Goal: Task Accomplishment & Management: Manage account settings

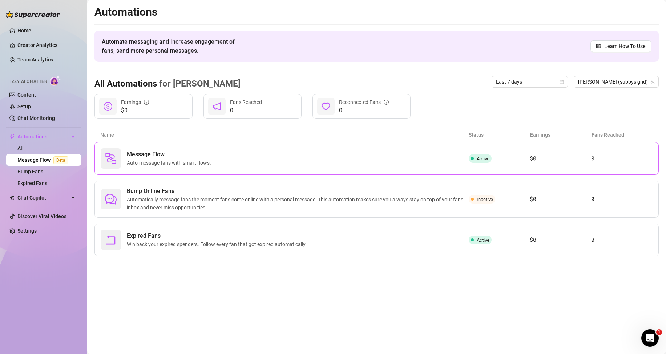
click at [157, 164] on span "Auto-message fans with smart flows." at bounding box center [170, 163] width 87 height 8
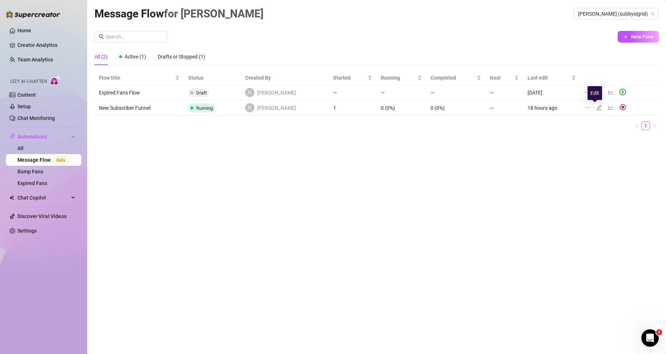
click at [596, 109] on icon "edit" at bounding box center [599, 108] width 6 height 6
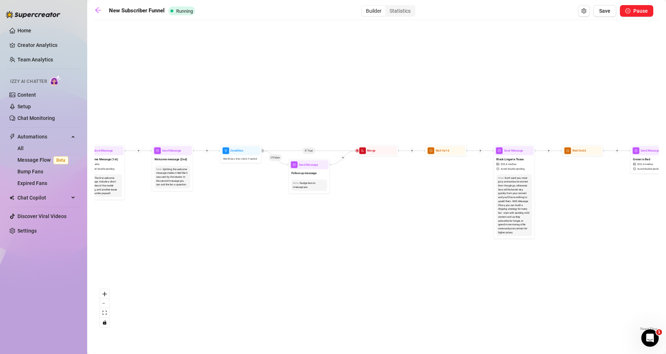
drag, startPoint x: 130, startPoint y: 222, endPoint x: 322, endPoint y: 222, distance: 191.9
click at [322, 222] on div "If True If True If True If False If False If False If True If False Send Messag…" at bounding box center [376, 178] width 564 height 309
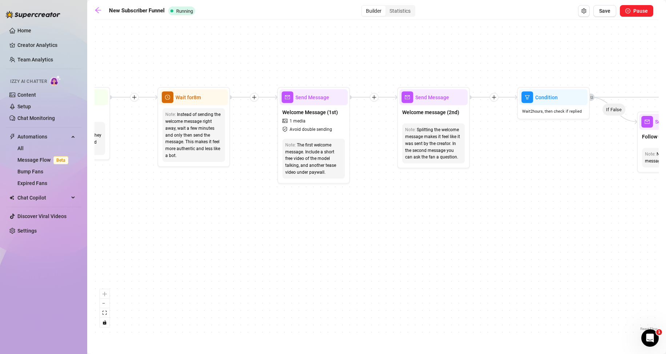
drag, startPoint x: 160, startPoint y: 211, endPoint x: 381, endPoint y: 216, distance: 221.4
click at [383, 216] on div "If True If True If True If False If False If False If True If False Send Messag…" at bounding box center [376, 178] width 564 height 309
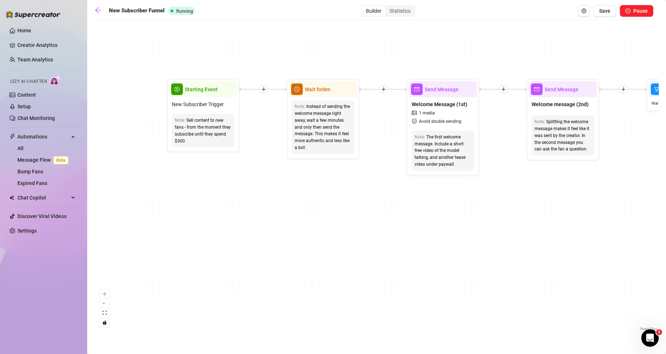
drag, startPoint x: 181, startPoint y: 218, endPoint x: 309, endPoint y: 210, distance: 128.2
click at [309, 210] on div "If True If True If True If False If False If False If True If False Send Messag…" at bounding box center [376, 178] width 564 height 309
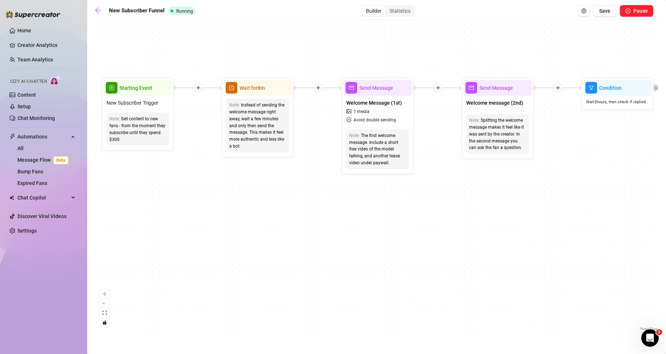
drag, startPoint x: 385, startPoint y: 193, endPoint x: 251, endPoint y: 178, distance: 135.0
click at [251, 178] on div "If True If True If True If False If False If False If True If False Send Messag…" at bounding box center [376, 178] width 564 height 309
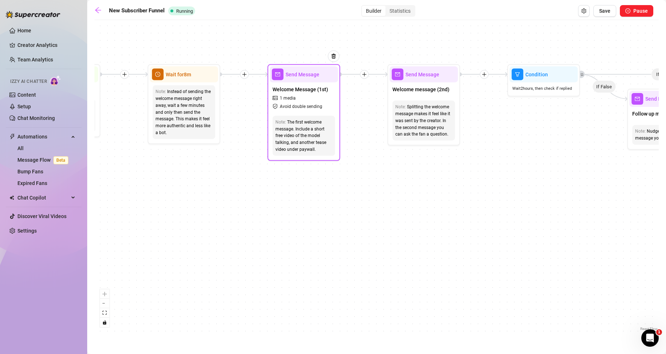
click at [300, 91] on span "Welcome Message (1st)" at bounding box center [301, 89] width 56 height 8
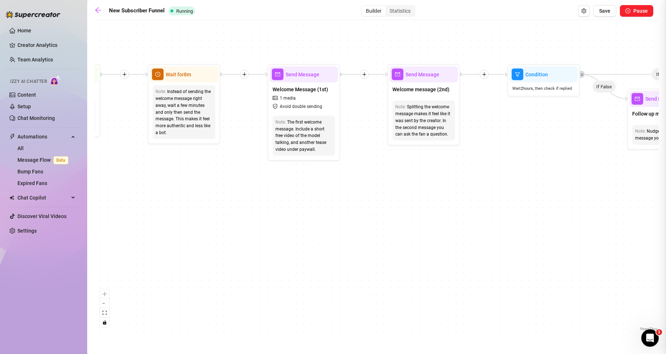
type textarea "Hiya, sweet chaos-goblin 🖤 Imagine: Your favorite alt hobbit… but with a collar…"
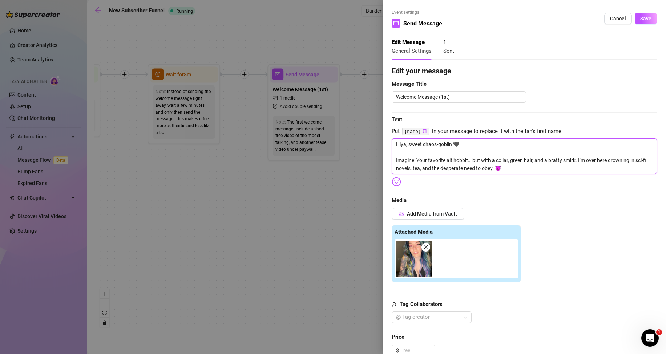
click at [398, 168] on textarea "Hiya, sweet chaos-goblin 🖤 Imagine: Your favorite alt hobbit… but with a collar…" at bounding box center [524, 156] width 265 height 36
type textarea "Hiya, sweet chaos-goblin 🖤 Imagine: Your favorite alt hobbit… but with a collar…"
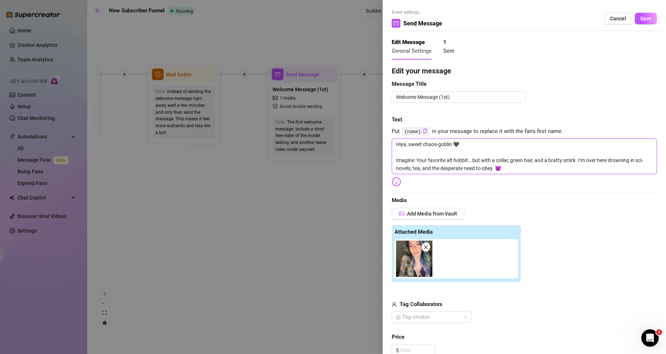
type textarea "Hiya, sweet chaos-goblin 🖤 Imagine: Your favorite alt hobbit… but with a collar…"
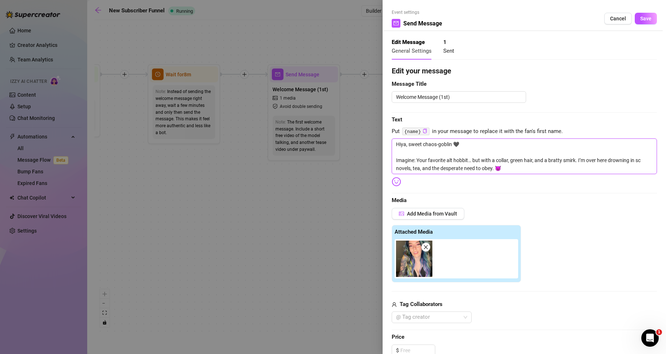
type textarea "Hiya, sweet chaos-goblin 🖤 Imagine: Your favorite alt hobbit… but with a collar…"
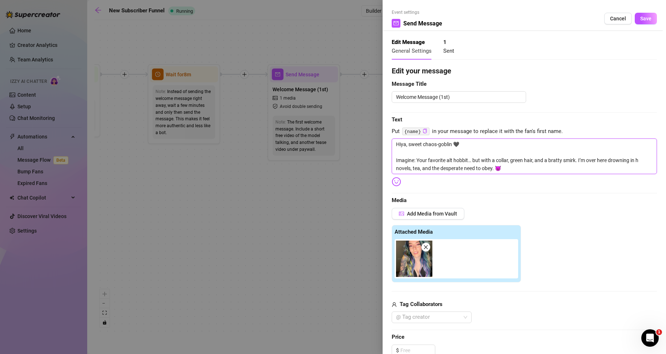
type textarea "Hiya, sweet chaos-goblin 🖤 Imagine: Your favorite alt hobbit… but with a collar…"
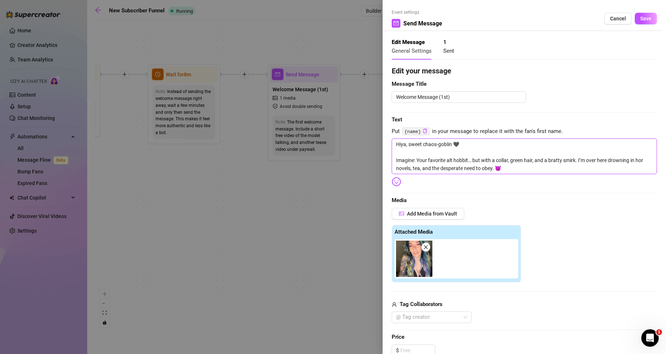
type textarea "Hiya, sweet chaos-goblin 🖤 Imagine: Your favorite alt hobbit… but with a collar…"
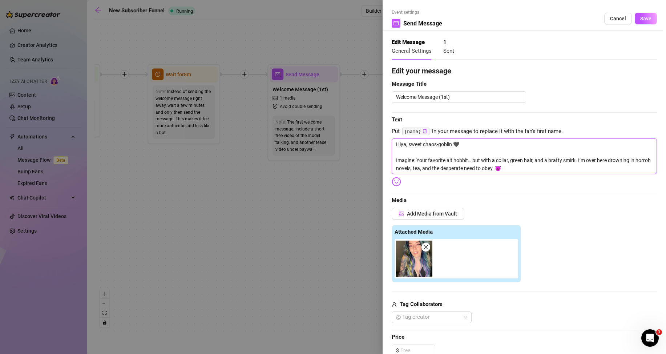
type textarea "Hiya, sweet chaos-goblin 🖤 Imagine: Your favorite alt hobbit… but with a collar…"
drag, startPoint x: 507, startPoint y: 168, endPoint x: 447, endPoint y: 174, distance: 60.6
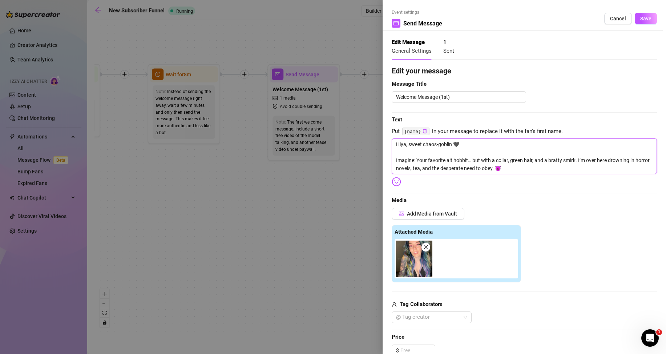
click at [447, 174] on textarea "Hiya, sweet chaos-goblin 🖤 Imagine: Your favorite alt hobbit… but with a collar…" at bounding box center [524, 156] width 265 height 36
type textarea "Hiya, sweet chaos-goblin 🖤 Imagine: Your favorite alt hobbit… but with a collar…"
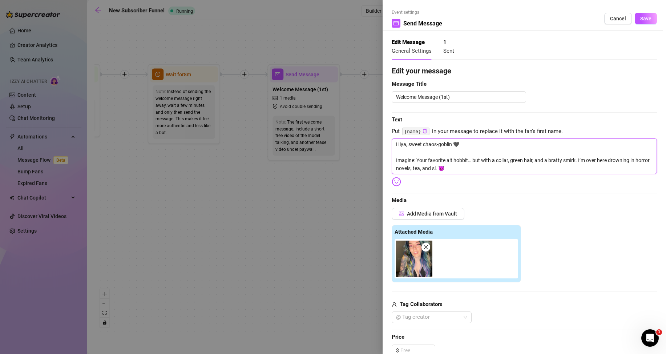
type textarea "Hiya, sweet chaos-goblin 🖤 Imagine: Your favorite alt hobbit… but with a collar…"
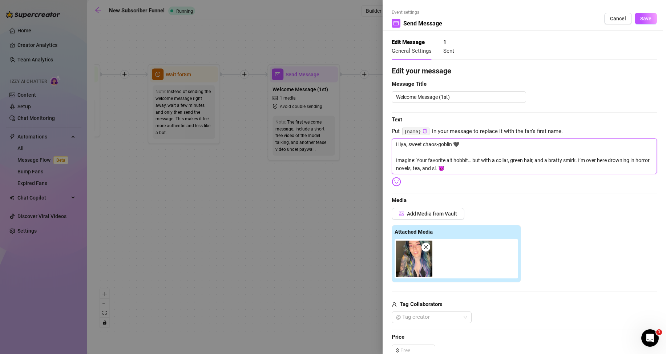
type textarea "Hiya, sweet chaos-goblin 🖤 Imagine: Your favorite alt hobbit… but with a collar…"
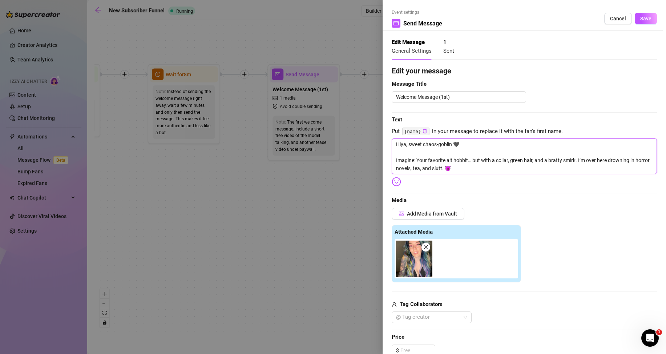
type textarea "Hiya, sweet chaos-goblin 🖤 Imagine: Your favorite alt hobbit… but with a collar…"
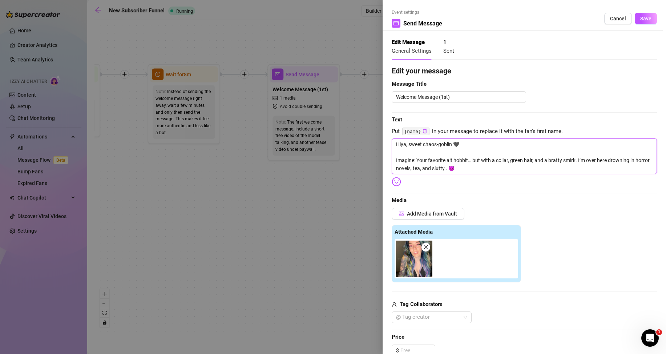
type textarea "Hiya, sweet chaos-goblin 🖤 Imagine: Your favorite alt hobbit… but with a collar…"
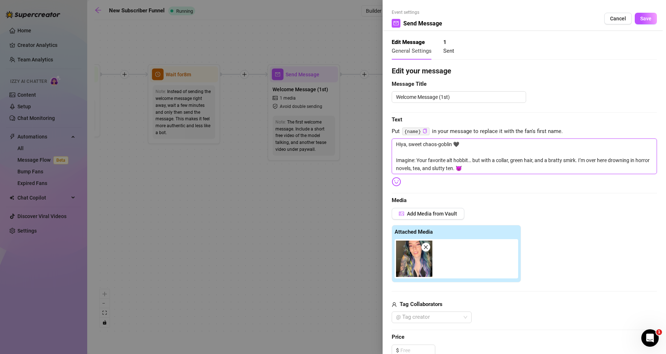
type textarea "Hiya, sweet chaos-goblin 🖤 Imagine: Your favorite alt hobbit… but with a collar…"
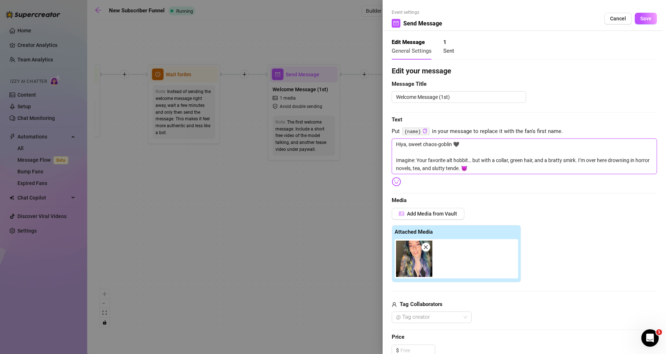
type textarea "Hiya, sweet chaos-goblin 🖤 Imagine: Your favorite alt hobbit… but with a collar…"
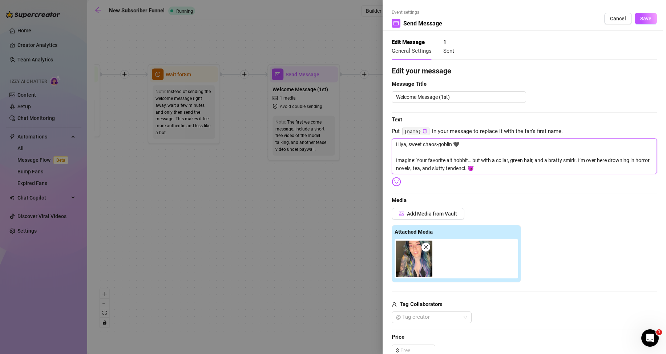
type textarea "Hiya, sweet chaos-goblin 🖤 Imagine: Your favorite alt hobbit… but with a collar…"
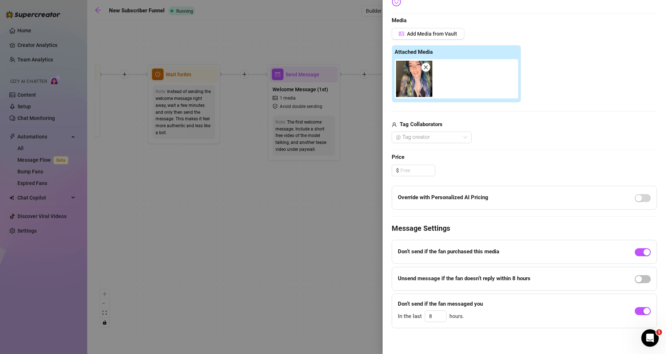
scroll to position [181, 0]
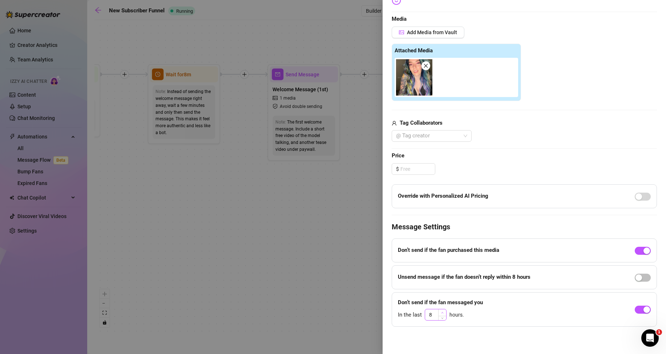
type textarea "Hiya, sweet chaos-goblin 🖤 Imagine: Your favorite alt hobbit… but with a collar…"
click at [442, 313] on icon "up" at bounding box center [442, 312] width 3 height 3
click at [442, 319] on span "Decrease Value" at bounding box center [442, 317] width 8 height 7
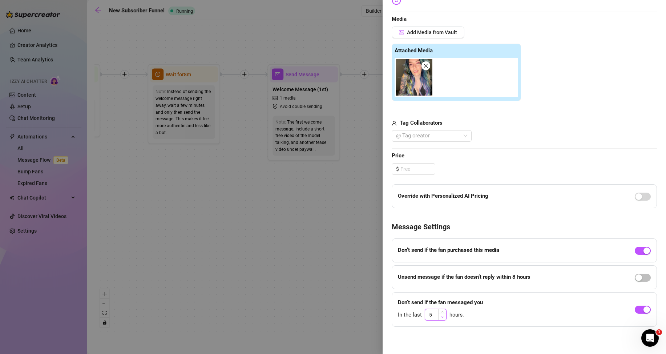
click at [442, 319] on span "Decrease Value" at bounding box center [442, 317] width 8 height 7
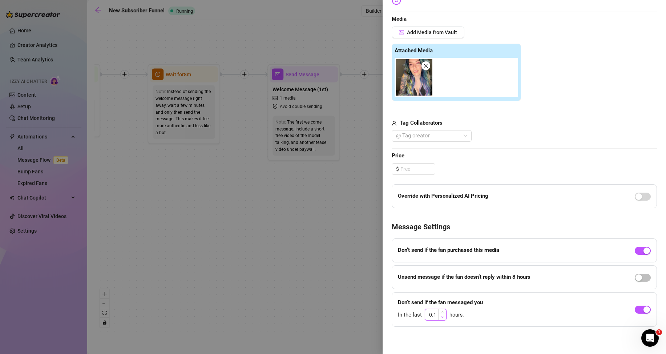
click at [443, 319] on span "Decrease Value" at bounding box center [442, 317] width 8 height 7
click at [444, 311] on span "Increase Value" at bounding box center [442, 312] width 8 height 7
click at [444, 316] on span "Decrease Value" at bounding box center [442, 317] width 8 height 7
type input "0.5"
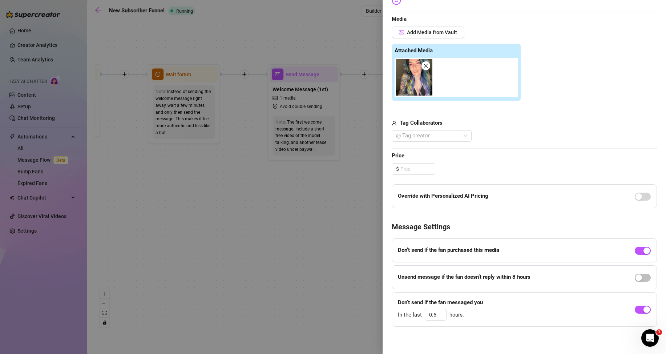
click at [571, 317] on div "Don’t send if the fan messaged you In the last 0.5 hours." at bounding box center [524, 309] width 265 height 35
click at [644, 311] on div "button" at bounding box center [647, 309] width 7 height 7
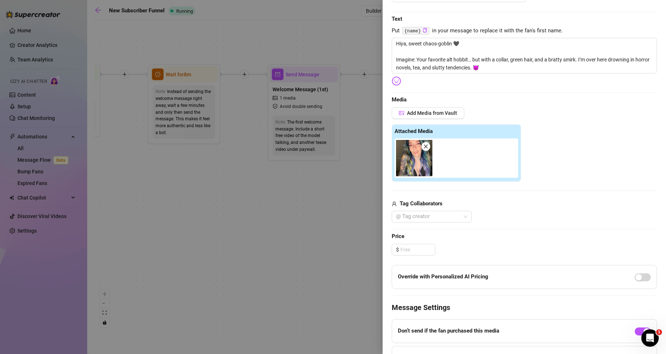
scroll to position [0, 0]
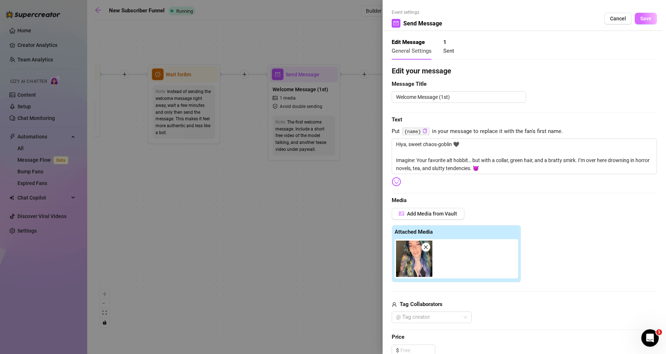
click at [643, 19] on span "Save" at bounding box center [645, 19] width 11 height 6
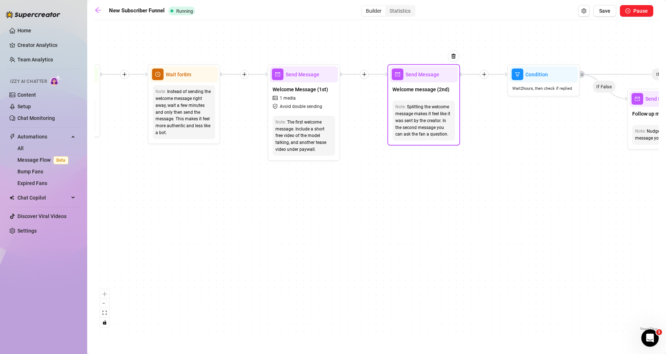
click at [426, 119] on div "Splitting the welcome message makes it feel like it was sent by the creator. In…" at bounding box center [423, 121] width 57 height 34
click at [423, 77] on span "Send Message" at bounding box center [423, 75] width 34 height 8
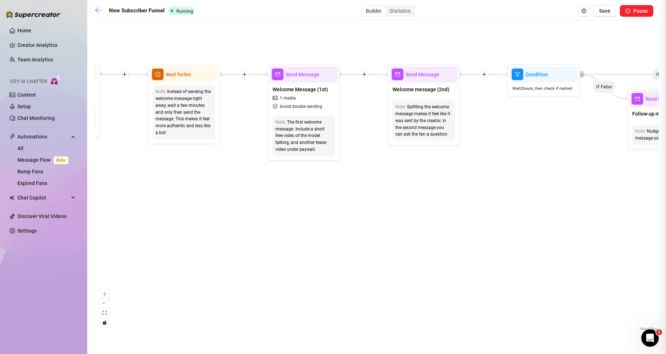
type textarea "Want to see how hard this nerdy girl can blush when she’s told what to do? My V…"
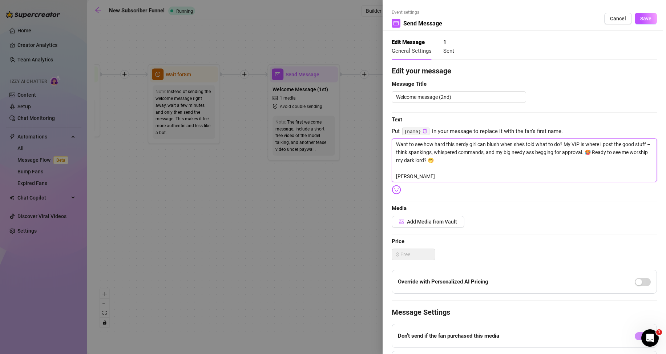
click at [579, 152] on textarea "Want to see how hard this nerdy girl can blush when she’s told what to do? My V…" at bounding box center [524, 160] width 265 height 44
type textarea "Want to see how hard this nerdy girl can blush when she’s told what to do? My V…"
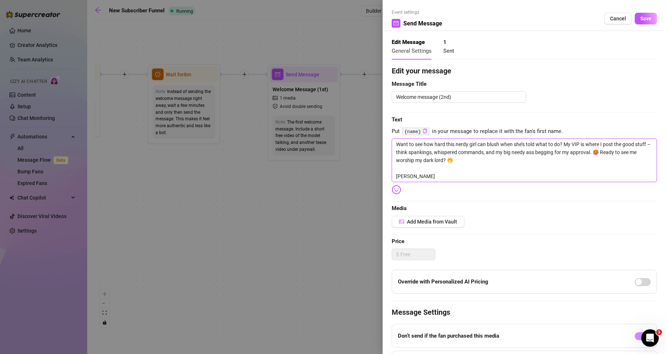
type textarea "Want to see how hard this nerdy girl can blush when she’s told what to do? My V…"
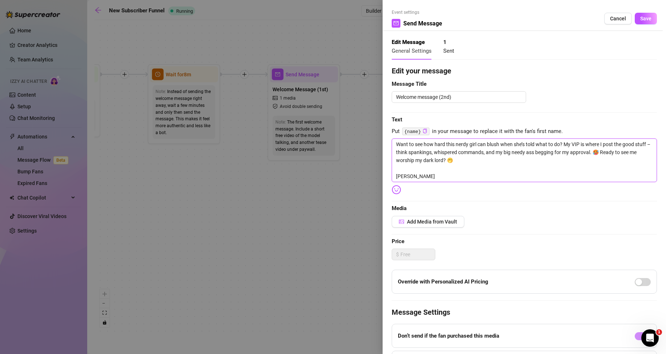
type textarea "Want to see how hard this nerdy girl can blush when she’s told what to do? My V…"
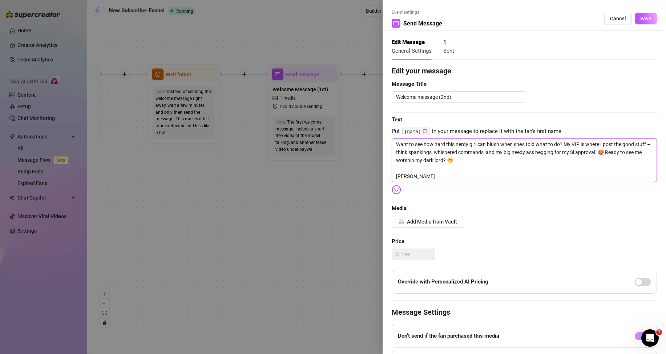
type textarea "Want to see how hard this nerdy girl can blush when she’s told what to do? My V…"
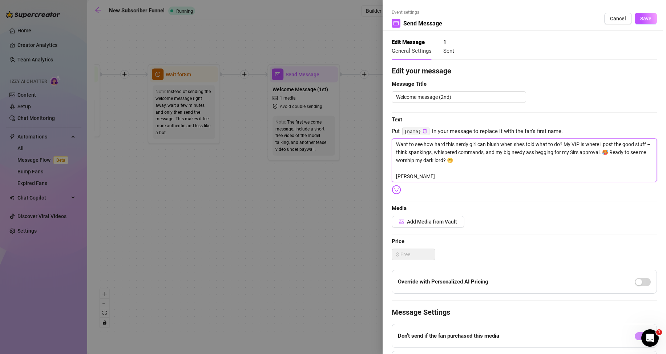
type textarea "Want to see how hard this nerdy girl can blush when she’s told what to do? My V…"
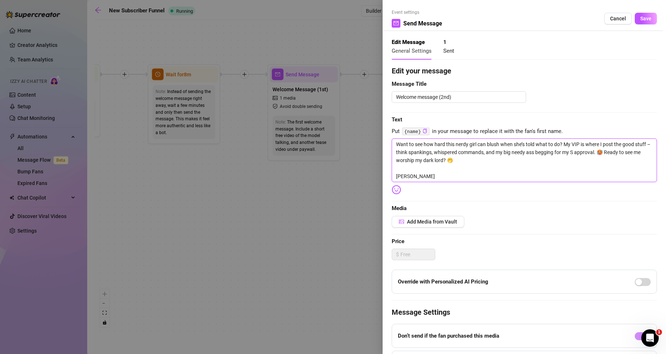
type textarea "Want to see how hard this nerdy girl can blush when she’s told what to do? My V…"
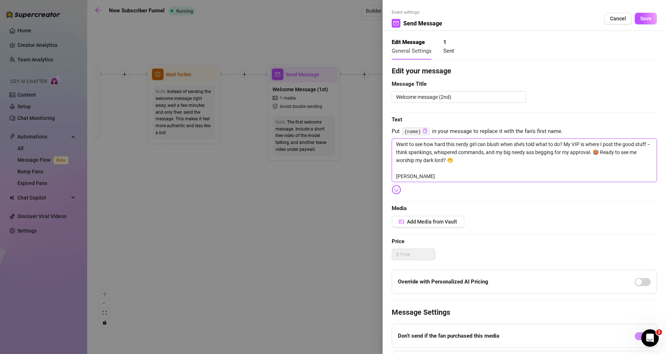
type textarea "Want to see how hard this nerdy girl can blush when she’s told what to do? My V…"
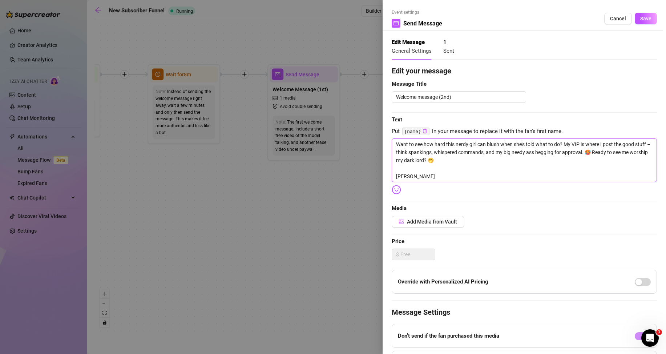
click at [450, 159] on textarea "Want to see how hard this nerdy girl can blush when she’s told what to do? My V…" at bounding box center [524, 160] width 265 height 44
type textarea "Want to see how hard this nerdy girl can blush when she’s told what to do? My V…"
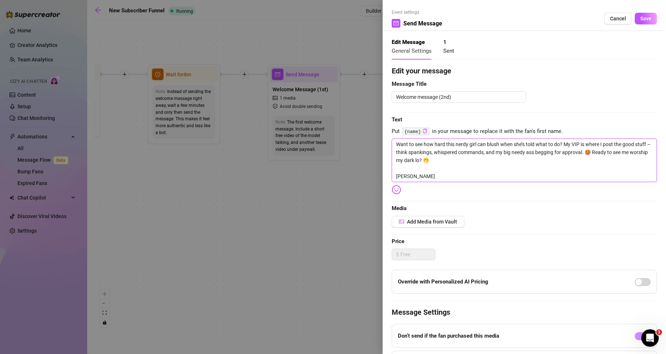
type textarea "Want to see how hard this nerdy girl can blush when she’s told what to do? My V…"
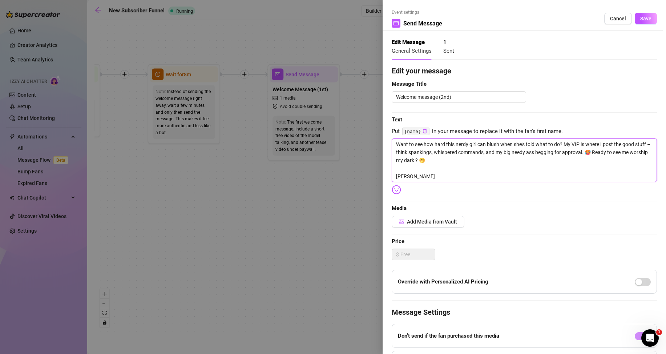
type textarea "Want to see how hard this nerdy girl can blush when she’s told what to do? My V…"
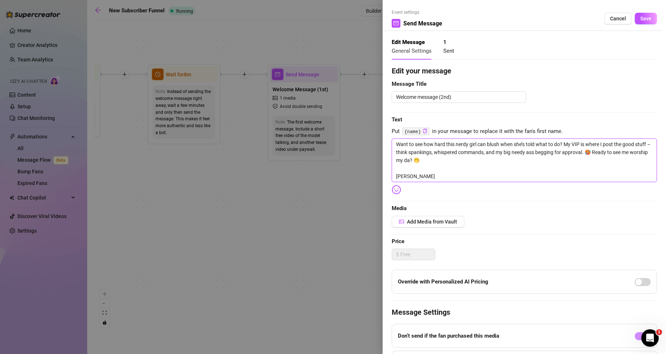
type textarea "Want to see how hard this nerdy girl can blush when she’s told what to do? My V…"
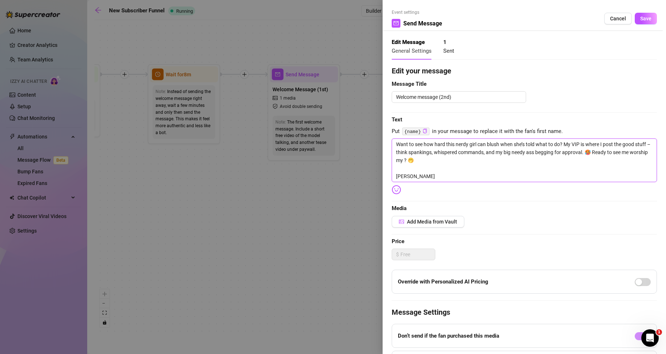
type textarea "Want to see how hard this nerdy girl can blush when she’s told what to do? My V…"
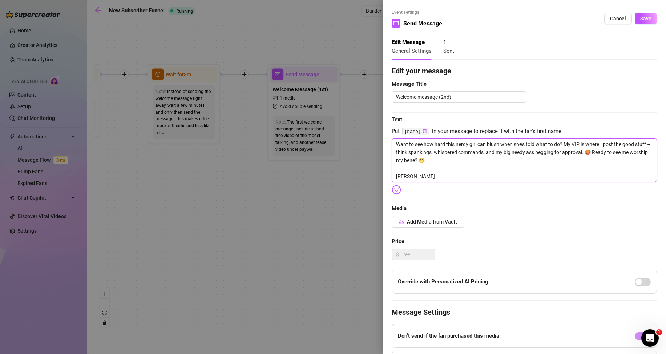
type textarea "Want to see how hard this nerdy girl can blush when she’s told what to do? My V…"
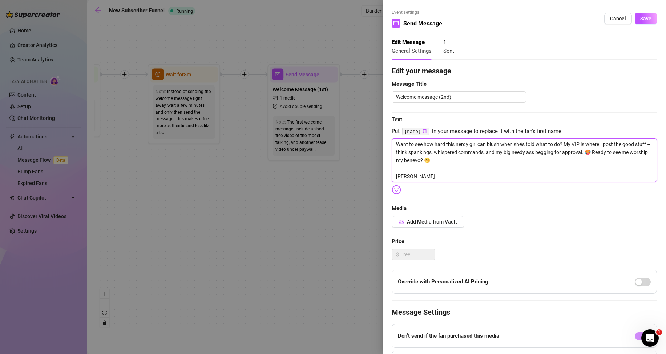
type textarea "Want to see how hard this nerdy girl can blush when she’s told what to do? My V…"
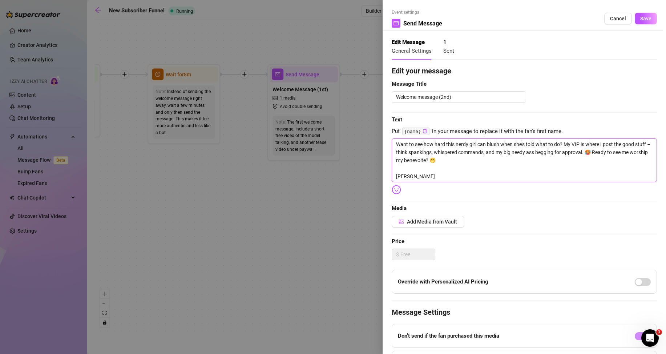
type textarea "Want to see how hard this nerdy girl can blush when she’s told what to do? My V…"
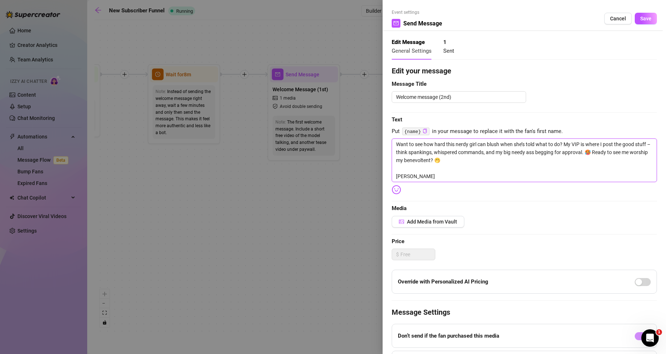
type textarea "Want to see how hard this nerdy girl can blush when she’s told what to do? My V…"
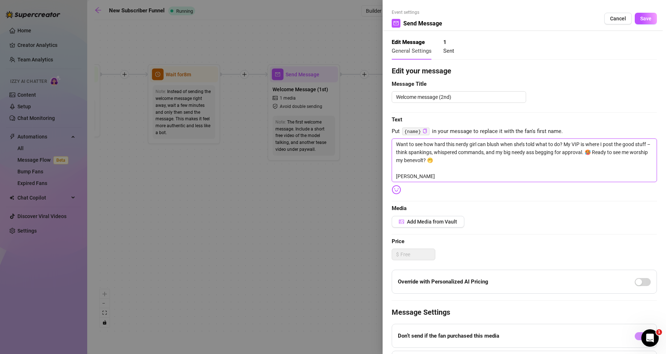
type textarea "Want to see how hard this nerdy girl can blush when she’s told what to do? My V…"
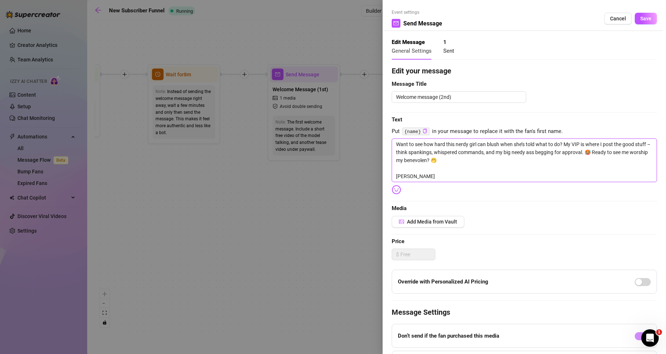
type textarea "Want to see how hard this nerdy girl can blush when she’s told what to do? My V…"
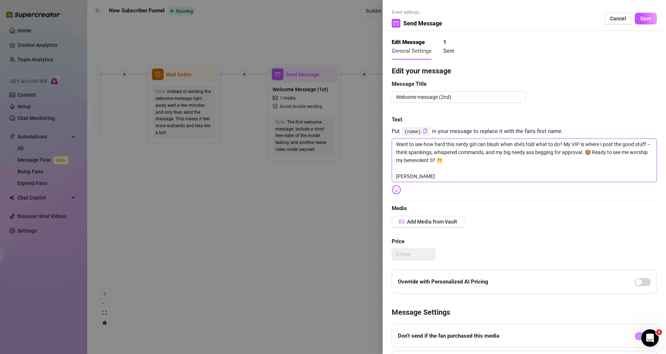
type textarea "Want to see how hard this nerdy girl can blush when she’s told what to do? My V…"
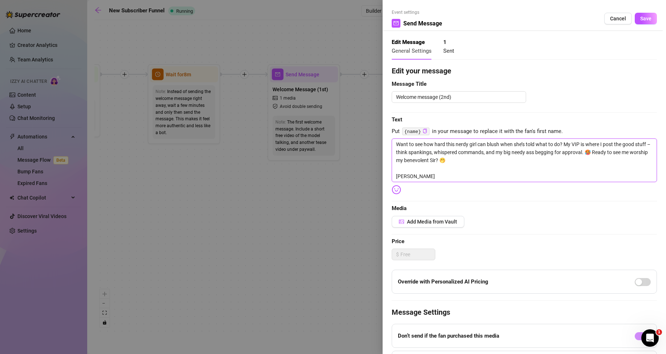
type textarea "Want to see how hard this nerdy girl can blush when she’s told what to do? My V…"
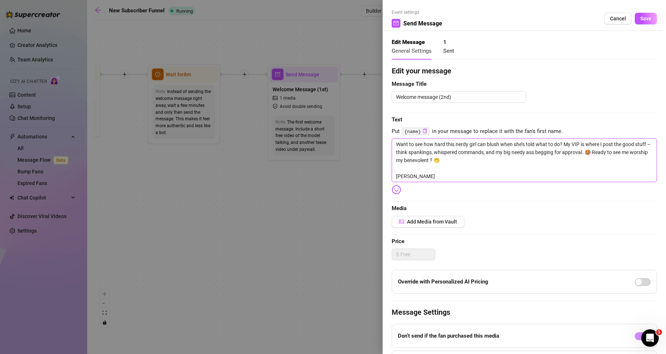
type textarea "Want to see how hard this nerdy girl can blush when she’s told what to do? My V…"
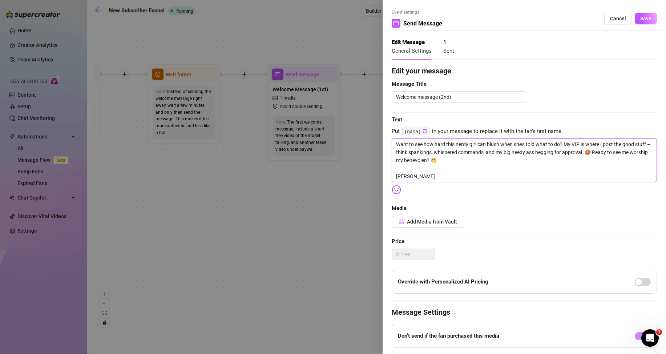
type textarea "Want to see how hard this nerdy girl can blush when she’s told what to do? My V…"
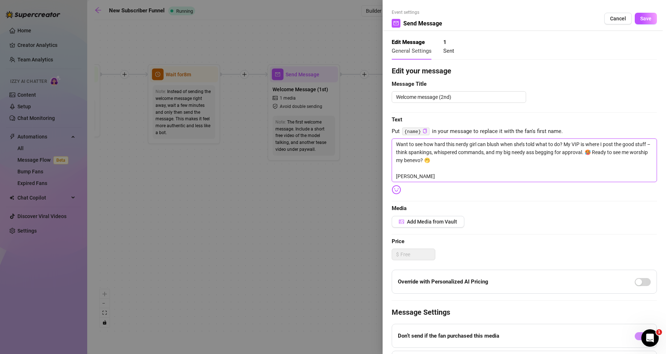
type textarea "Want to see how hard this nerdy girl can blush when she’s told what to do? My V…"
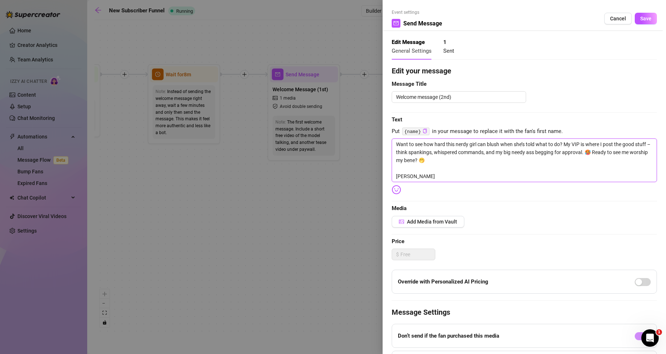
type textarea "Want to see how hard this nerdy girl can blush when she’s told what to do? My V…"
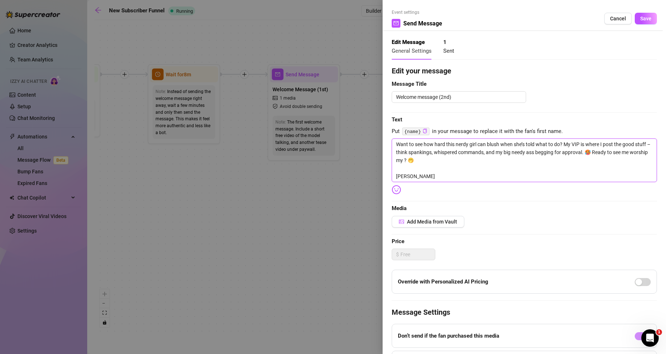
type textarea "Want to see how hard this nerdy girl can blush when she’s told what to do? My V…"
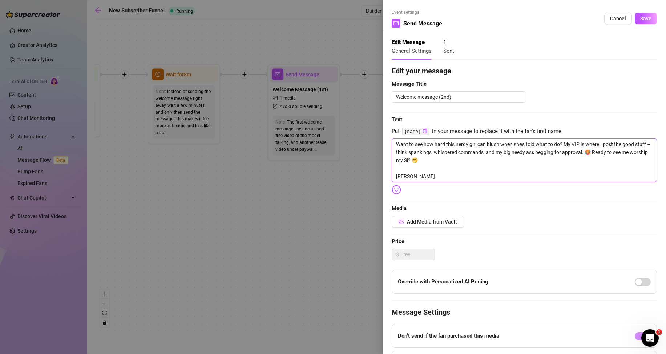
type textarea "Want to see how hard this nerdy girl can blush when she’s told what to do? My V…"
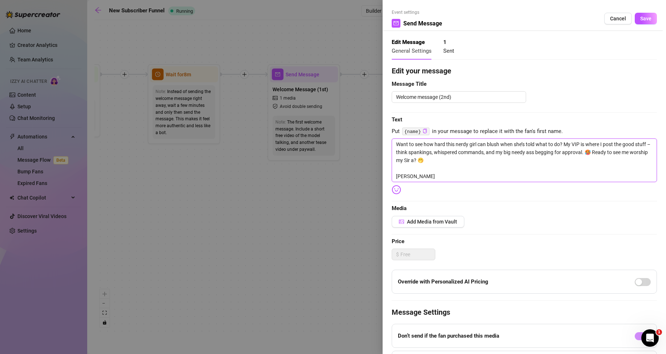
type textarea "Want to see how hard this nerdy girl can blush when she’s told what to do? My V…"
drag, startPoint x: 452, startPoint y: 160, endPoint x: 404, endPoint y: 160, distance: 48.0
click at [404, 160] on textarea "Want to see how hard this nerdy girl can blush when she’s told what to do? My V…" at bounding box center [524, 160] width 265 height 44
click at [442, 218] on button "Add Media from Vault" at bounding box center [428, 222] width 73 height 12
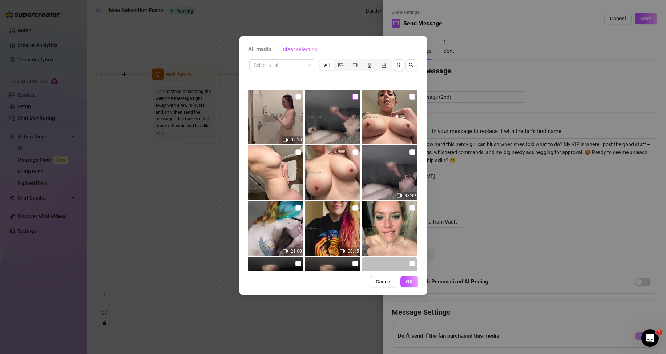
click at [353, 96] on input "checkbox" at bounding box center [356, 97] width 6 height 6
click at [354, 97] on input "checkbox" at bounding box center [356, 97] width 6 height 6
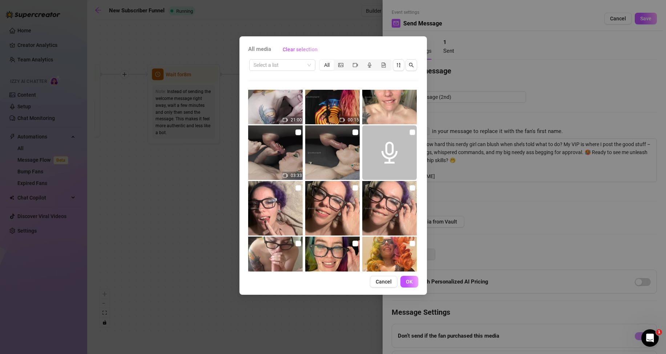
scroll to position [109, 0]
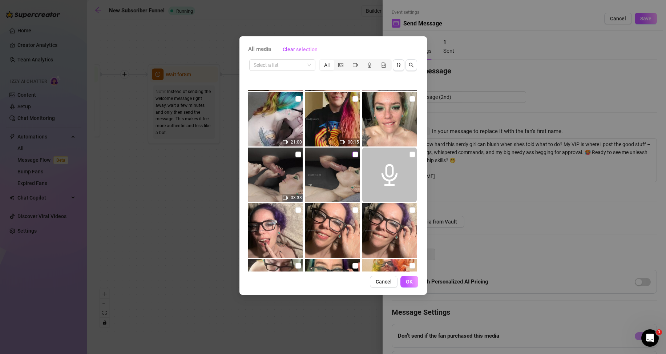
click at [353, 155] on input "checkbox" at bounding box center [356, 155] width 6 height 6
click at [411, 283] on span "OK" at bounding box center [409, 282] width 7 height 6
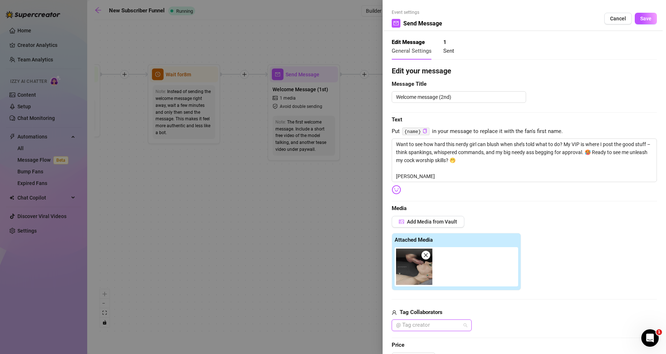
click at [424, 325] on div at bounding box center [427, 325] width 69 height 10
click at [432, 314] on div "Sir Release Form_MICHAEL BRANDON_AASE" at bounding box center [432, 311] width 68 height 8
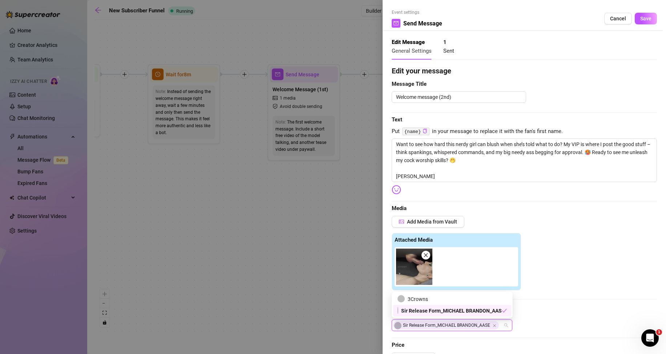
click at [545, 311] on div "Tag Collaborators" at bounding box center [524, 312] width 265 height 9
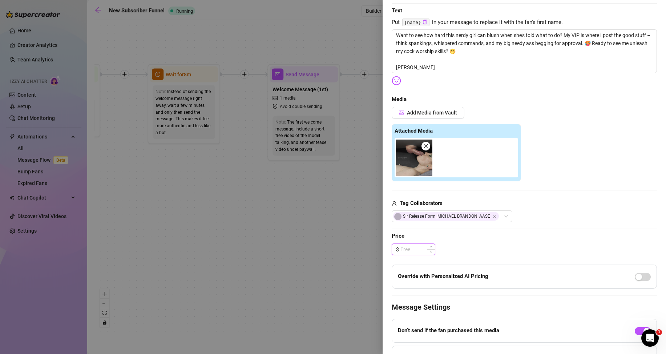
click at [417, 252] on input at bounding box center [417, 249] width 35 height 11
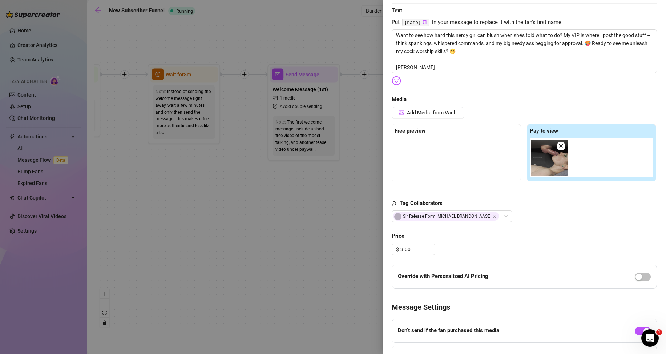
click at [563, 244] on div "$ 3.00" at bounding box center [524, 249] width 265 height 12
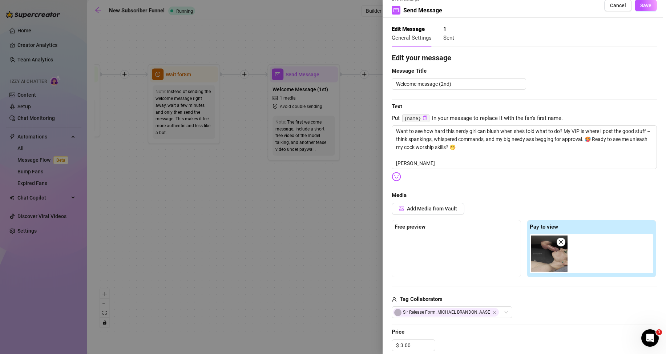
scroll to position [0, 0]
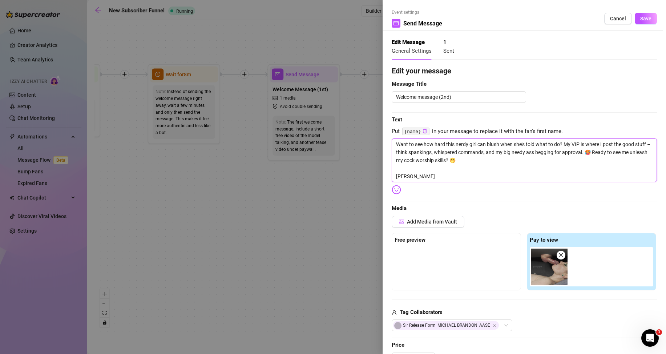
click at [478, 159] on textarea "Want to see how hard this nerdy girl can blush when she’s told what to do? My V…" at bounding box center [524, 160] width 265 height 44
click at [644, 19] on span "Save" at bounding box center [645, 19] width 11 height 6
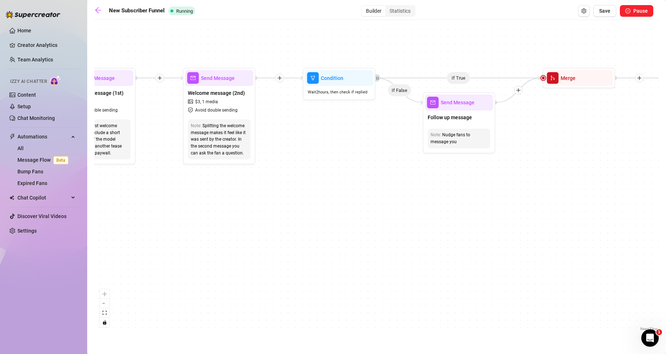
drag, startPoint x: 577, startPoint y: 153, endPoint x: 366, endPoint y: 155, distance: 211.5
click at [366, 155] on div "If True If True If True If False If False If False If True If False Send Messag…" at bounding box center [376, 178] width 564 height 309
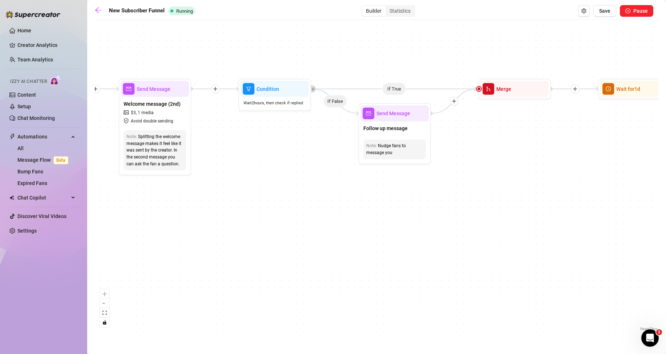
drag, startPoint x: 485, startPoint y: 190, endPoint x: 427, endPoint y: 202, distance: 58.7
click at [427, 202] on div "If True If True If True If False If False If False If True If False Send Messag…" at bounding box center [376, 178] width 564 height 309
click at [407, 133] on div "Follow up message" at bounding box center [395, 128] width 68 height 15
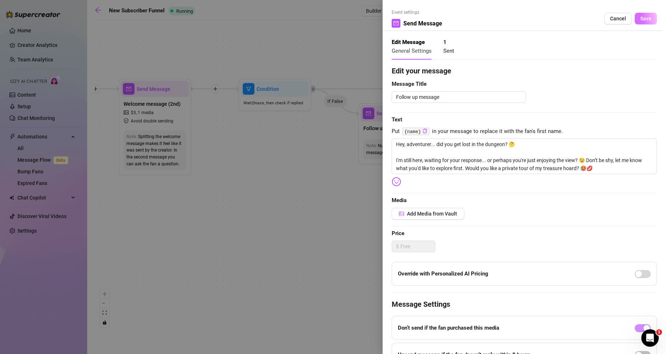
click at [641, 16] on span "Save" at bounding box center [645, 19] width 11 height 6
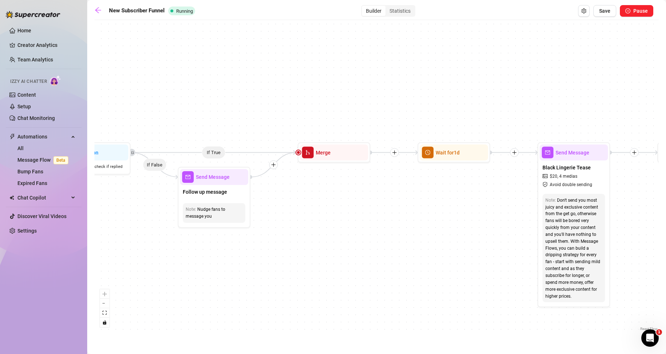
drag, startPoint x: 541, startPoint y: 155, endPoint x: 359, endPoint y: 219, distance: 193.5
click at [359, 219] on div "If True If True If True If False If False If False If True If False Send Messag…" at bounding box center [376, 178] width 564 height 309
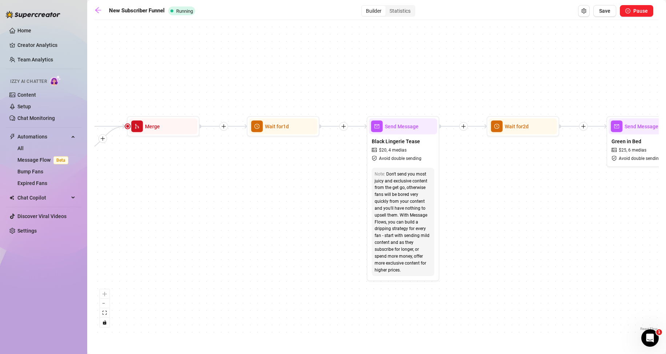
drag, startPoint x: 468, startPoint y: 226, endPoint x: 337, endPoint y: 193, distance: 135.6
click at [279, 197] on div "If True If True If True If False If False If False If True If False Send Messag…" at bounding box center [376, 178] width 564 height 309
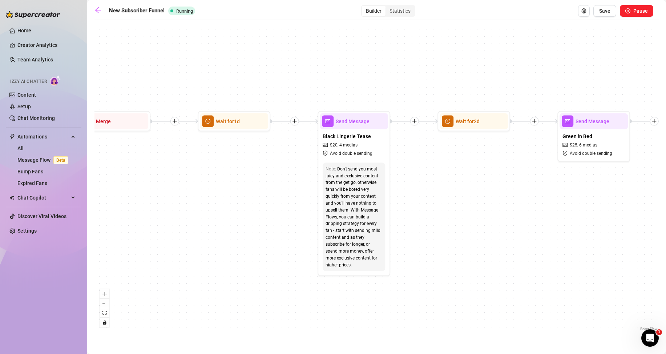
drag, startPoint x: 483, startPoint y: 186, endPoint x: 454, endPoint y: 184, distance: 28.8
click at [454, 184] on div "If True If True If True If False If False If False If True If False Send Messag…" at bounding box center [376, 178] width 564 height 309
click at [369, 139] on span "Black Lingerie Tease" at bounding box center [347, 136] width 48 height 8
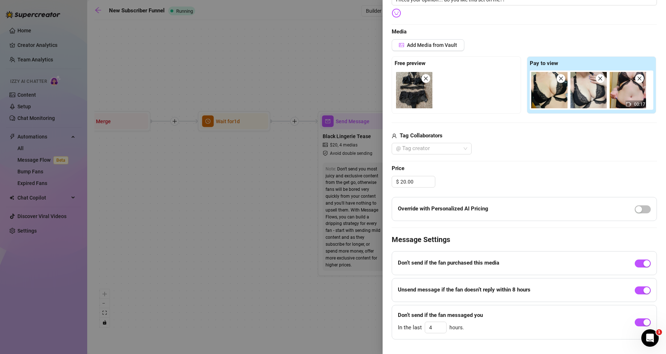
scroll to position [173, 0]
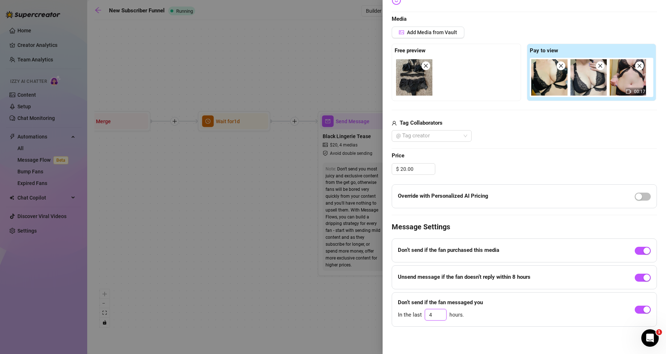
drag, startPoint x: 437, startPoint y: 312, endPoint x: 422, endPoint y: 313, distance: 14.6
click at [422, 313] on div "In the last 4 hours." at bounding box center [440, 315] width 85 height 12
click at [463, 336] on div "Event settings Send Message Cancel Save Edit Message General Settings 1 Sent 0 …" at bounding box center [524, 177] width 283 height 354
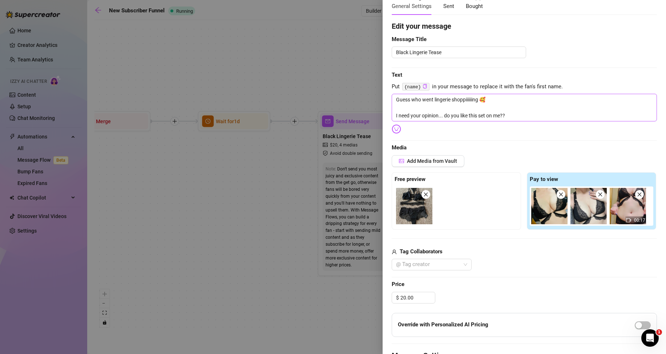
scroll to position [0, 0]
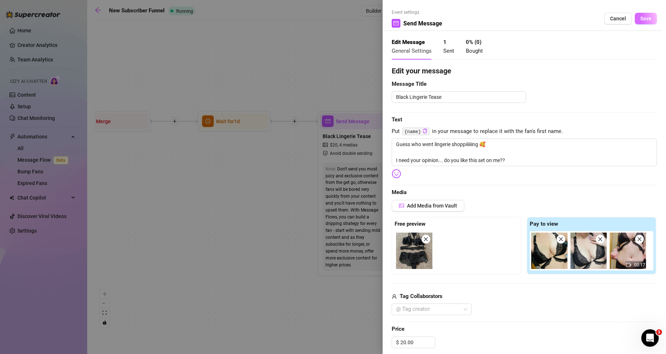
click at [646, 20] on button "Save" at bounding box center [646, 19] width 22 height 12
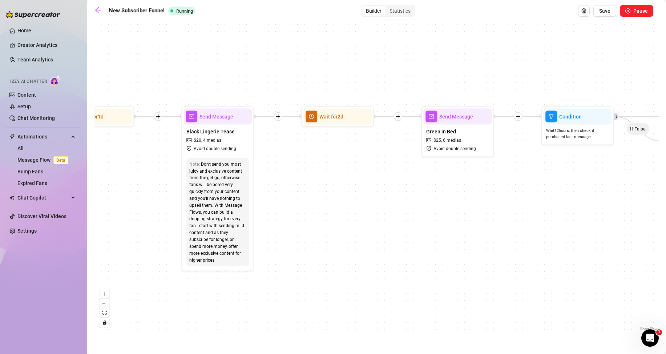
drag, startPoint x: 578, startPoint y: 230, endPoint x: 446, endPoint y: 226, distance: 132.0
click at [446, 226] on div "If True If True If True If False If False If False If True If False Send Messag…" at bounding box center [376, 178] width 564 height 309
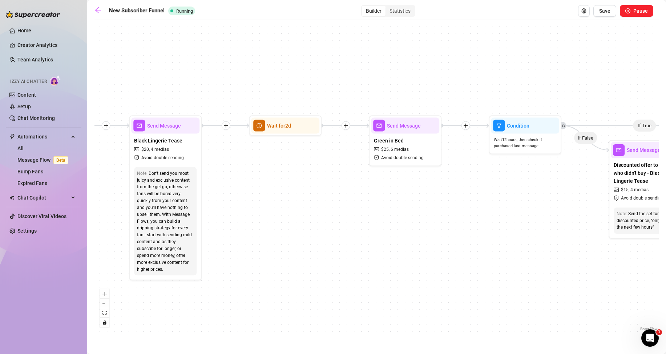
drag, startPoint x: 521, startPoint y: 229, endPoint x: 463, endPoint y: 231, distance: 58.2
click at [475, 238] on div "If True If True If True If False If False If False If True If False Send Messag…" at bounding box center [376, 178] width 564 height 309
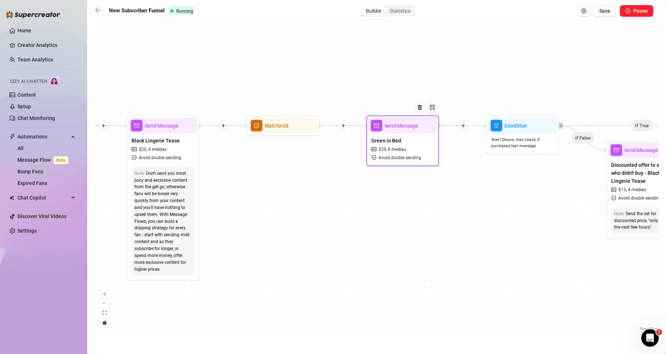
click at [414, 142] on div "Green in Bed $ 25 , 6 medias Avoid double sending" at bounding box center [403, 149] width 68 height 31
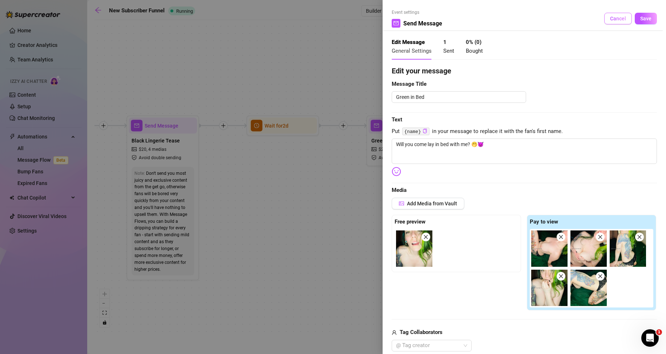
click at [610, 23] on button "Cancel" at bounding box center [618, 19] width 28 height 12
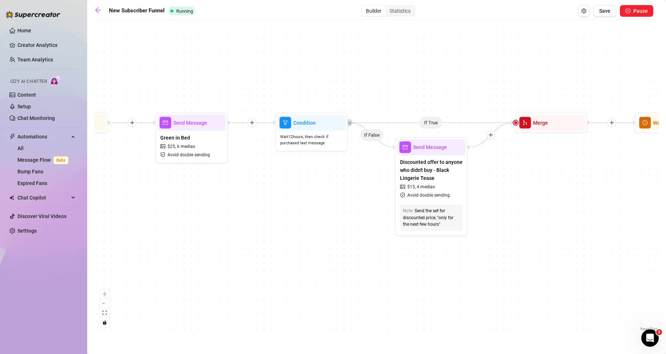
drag, startPoint x: 553, startPoint y: 194, endPoint x: 342, endPoint y: 191, distance: 211.2
click at [342, 191] on div "If True If True If True If False If False If False If True If False Send Messag…" at bounding box center [376, 178] width 564 height 309
click at [449, 169] on span "Discounted offer to anyone who didn't buy - Black Lingerie Tease" at bounding box center [431, 170] width 63 height 24
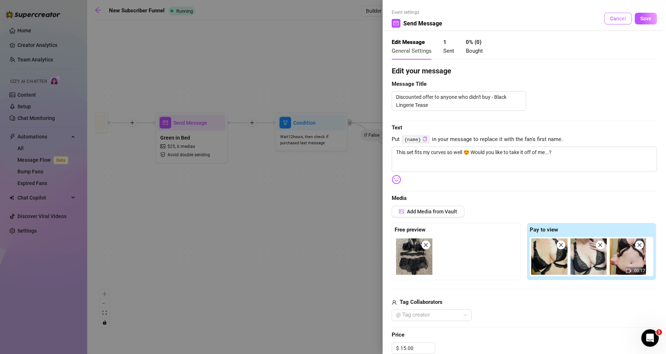
click at [613, 20] on span "Cancel" at bounding box center [618, 19] width 16 height 6
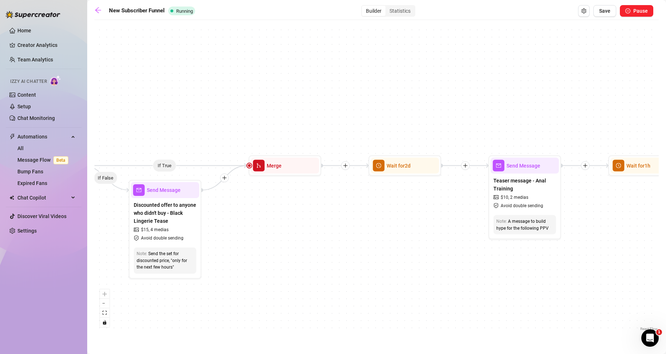
drag, startPoint x: 553, startPoint y: 179, endPoint x: 287, endPoint y: 222, distance: 269.8
click at [287, 222] on div "If True If True If True If False If False If False If True If False Send Messag…" at bounding box center [376, 178] width 564 height 309
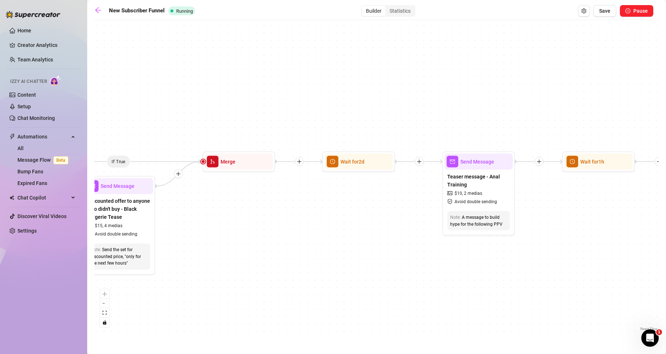
drag, startPoint x: 431, startPoint y: 241, endPoint x: 279, endPoint y: 209, distance: 155.9
click at [279, 209] on div "If True If True If True If False If False If False If True If False Send Messag…" at bounding box center [376, 178] width 564 height 309
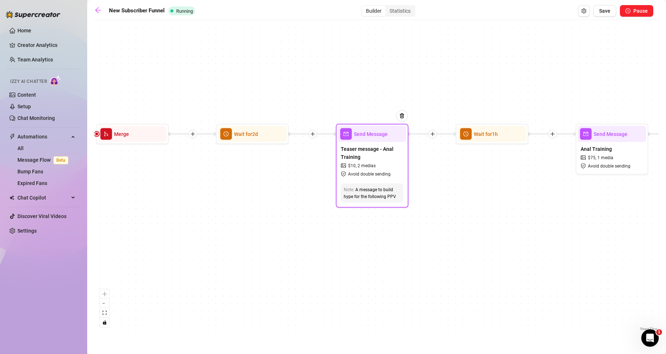
click at [383, 162] on div "Teaser message - Anal Training $ 10 , 2 medias Avoid double sending" at bounding box center [372, 161] width 68 height 39
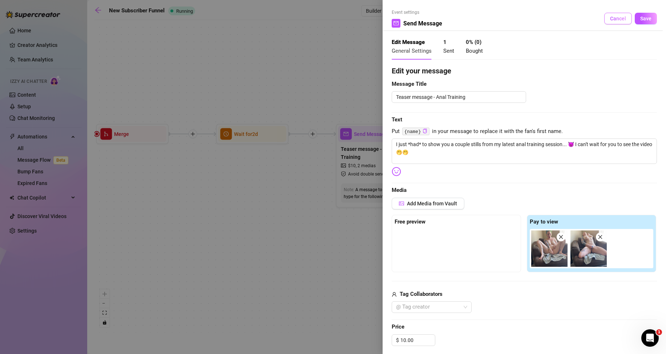
click at [611, 21] on span "Cancel" at bounding box center [618, 19] width 16 height 6
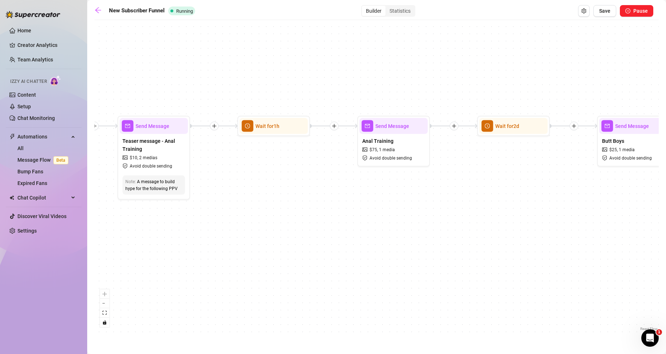
drag, startPoint x: 526, startPoint y: 179, endPoint x: 306, endPoint y: 170, distance: 219.3
click at [306, 170] on div "If True If True If True If False If False If False If True If False Send Messag…" at bounding box center [376, 178] width 564 height 309
click at [391, 149] on span "1 media" at bounding box center [386, 149] width 16 height 7
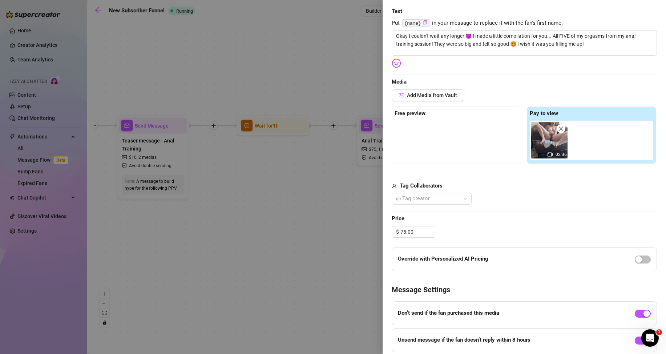
scroll to position [145, 0]
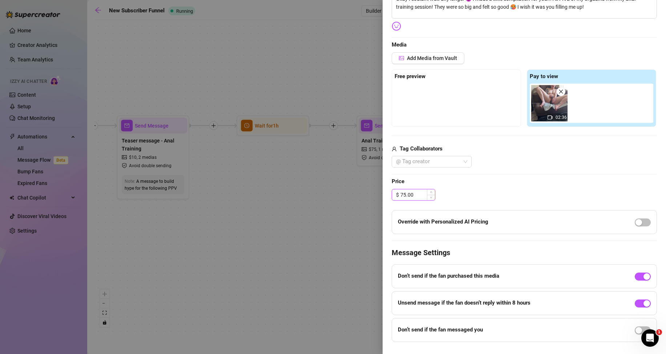
click at [405, 195] on input "75.00" at bounding box center [417, 194] width 35 height 11
click at [402, 193] on input "75.00" at bounding box center [417, 194] width 35 height 11
click at [403, 194] on input "75.00" at bounding box center [417, 194] width 35 height 11
click at [492, 196] on div "$ 65.00" at bounding box center [524, 195] width 265 height 12
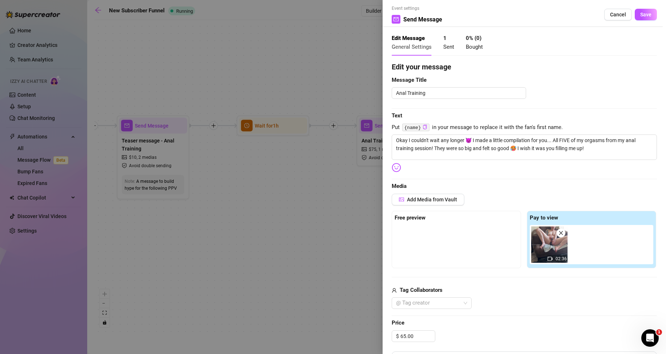
scroll to position [0, 0]
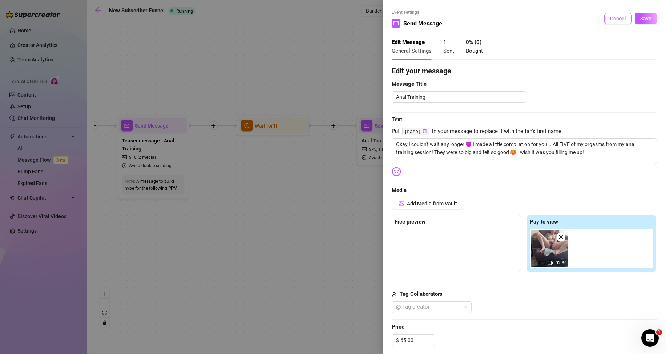
click at [610, 18] on span "Cancel" at bounding box center [618, 19] width 16 height 6
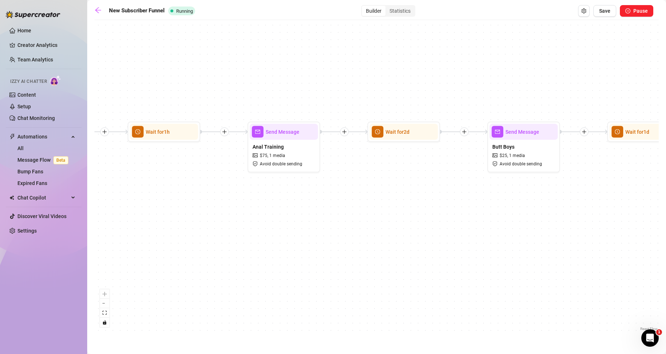
drag, startPoint x: 538, startPoint y: 189, endPoint x: 395, endPoint y: 192, distance: 142.9
click at [391, 192] on div "If True If True If True If False If False If False If True If False Send Messag…" at bounding box center [376, 178] width 564 height 309
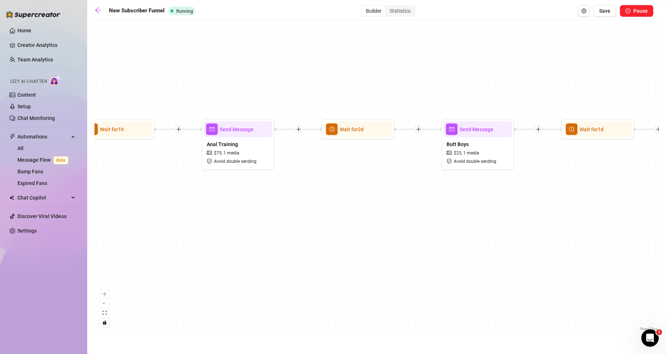
drag, startPoint x: 524, startPoint y: 213, endPoint x: 432, endPoint y: 207, distance: 92.2
click at [435, 210] on div "If True If True If True If False If False If False If True If False Send Messag…" at bounding box center [376, 178] width 564 height 309
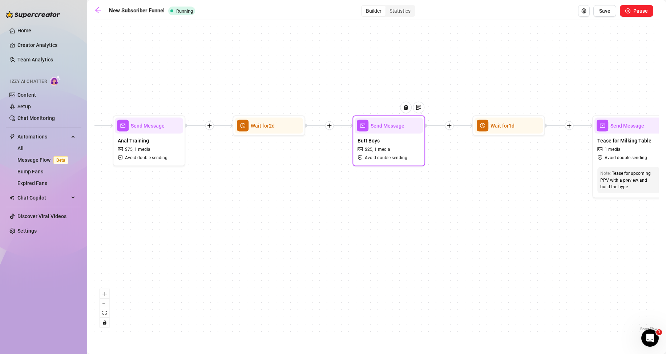
click at [398, 146] on div "Butt Boys $ 25 , 1 media Avoid double sending" at bounding box center [389, 149] width 68 height 31
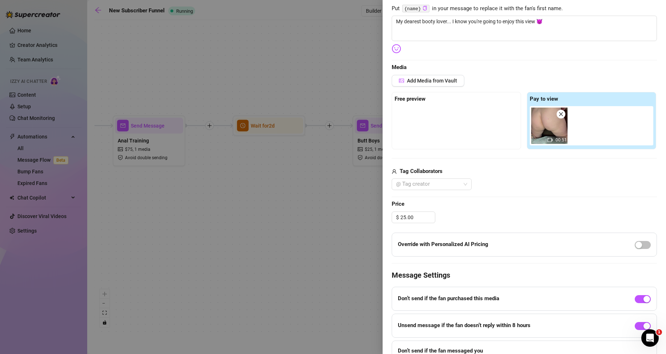
scroll to position [145, 0]
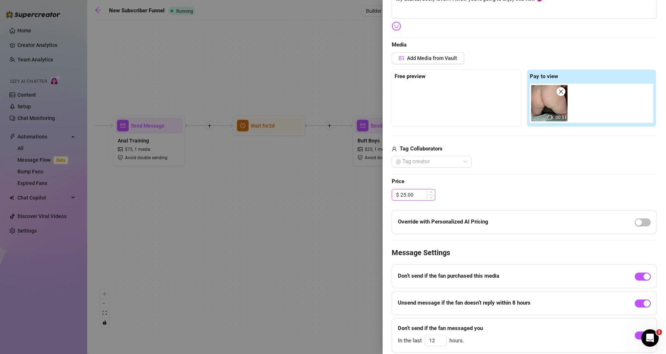
click at [404, 195] on input "25.00" at bounding box center [417, 194] width 35 height 11
click at [536, 183] on span "Price" at bounding box center [524, 181] width 265 height 9
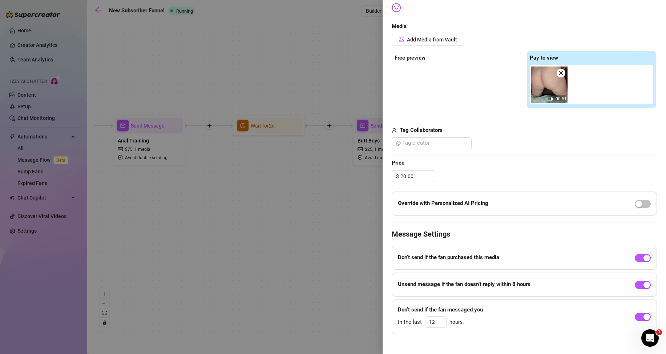
scroll to position [171, 0]
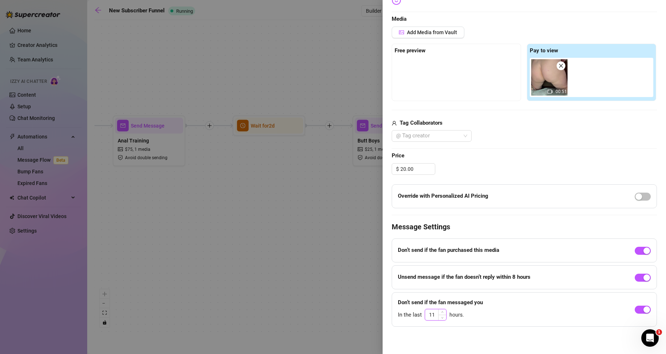
drag, startPoint x: 438, startPoint y: 316, endPoint x: 428, endPoint y: 316, distance: 10.2
click at [428, 316] on div "11" at bounding box center [436, 315] width 22 height 12
click at [444, 310] on span "Increase Value" at bounding box center [442, 312] width 8 height 7
click at [443, 317] on icon "down" at bounding box center [442, 317] width 3 height 3
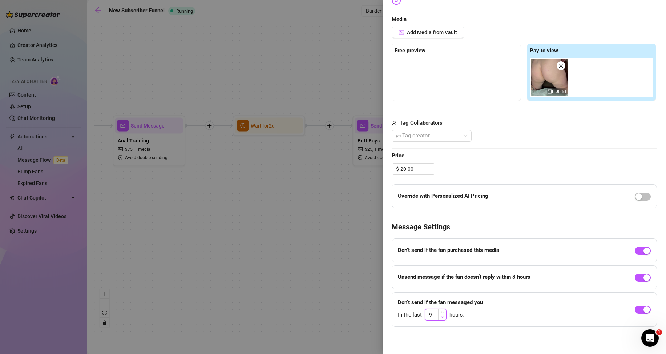
click at [443, 317] on icon "down" at bounding box center [442, 317] width 3 height 3
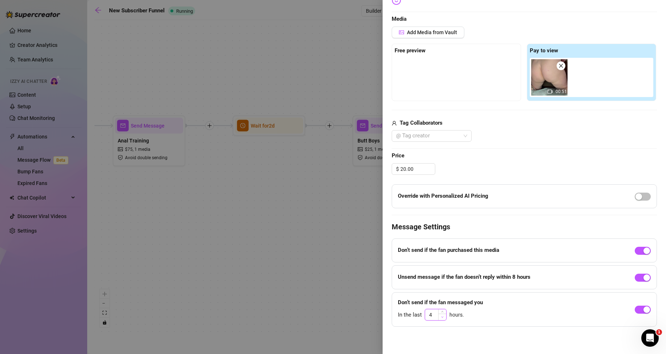
click at [443, 317] on icon "down" at bounding box center [442, 317] width 3 height 3
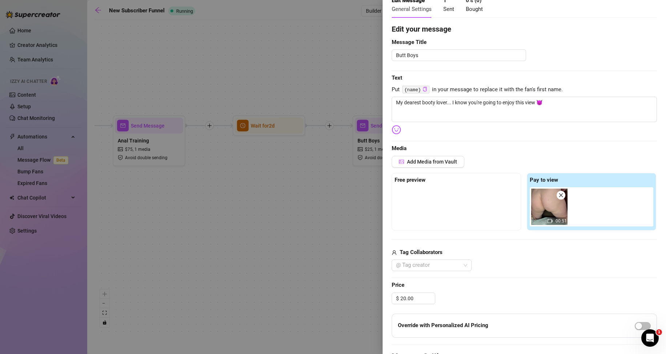
scroll to position [0, 0]
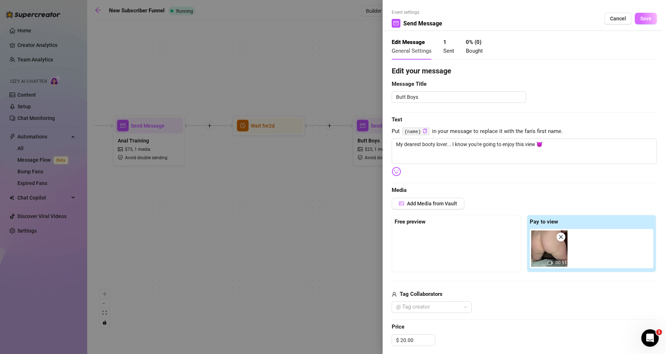
click at [640, 20] on span "Save" at bounding box center [645, 19] width 11 height 6
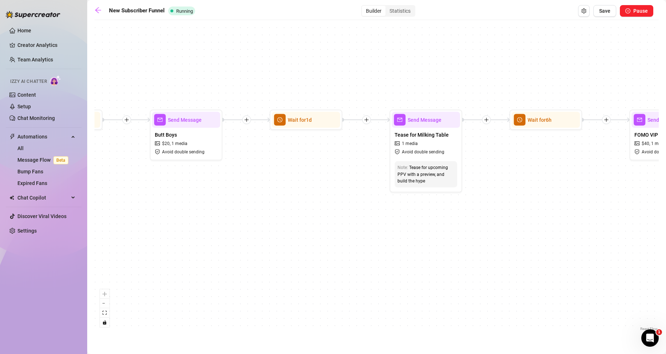
drag, startPoint x: 585, startPoint y: 238, endPoint x: 361, endPoint y: 231, distance: 224.0
click at [361, 233] on div "If True If True If True If False If False If False If True If False Send Messag…" at bounding box center [376, 178] width 564 height 309
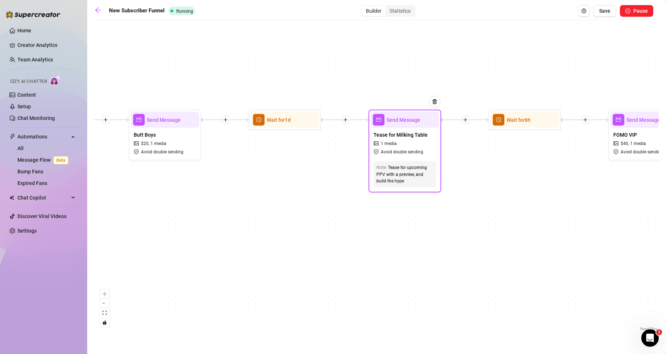
click at [417, 147] on div "Tease for Milking Table 1 media Avoid double sending" at bounding box center [405, 143] width 68 height 31
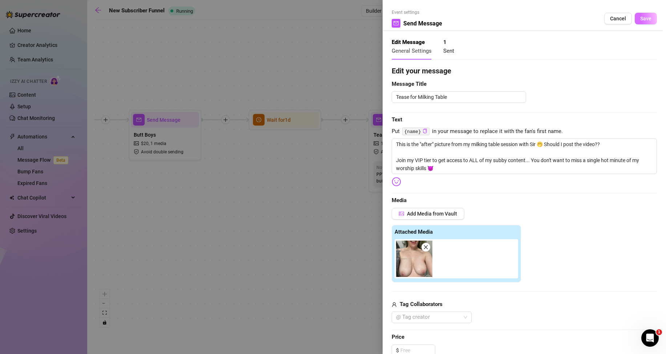
click at [635, 20] on button "Save" at bounding box center [646, 19] width 22 height 12
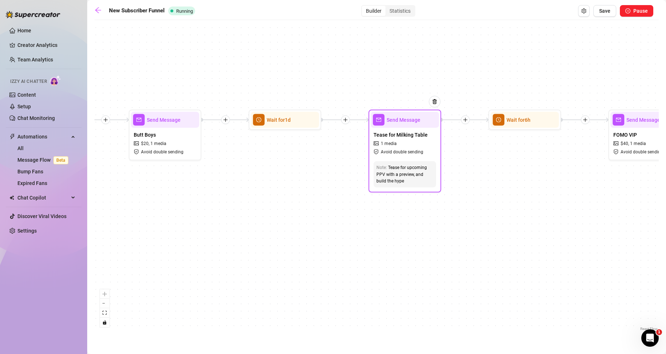
click at [408, 146] on div "Tease for Milking Table 1 media Avoid double sending" at bounding box center [405, 143] width 68 height 31
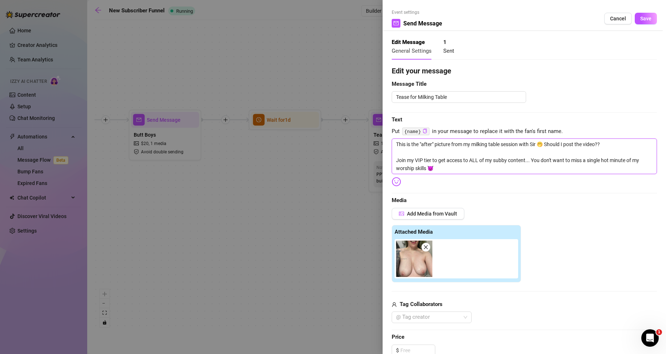
click at [577, 144] on textarea "This is the "after" picture from my milking table session with Sir 🤭 Should I p…" at bounding box center [524, 156] width 265 height 36
click at [640, 20] on span "Save" at bounding box center [645, 19] width 11 height 6
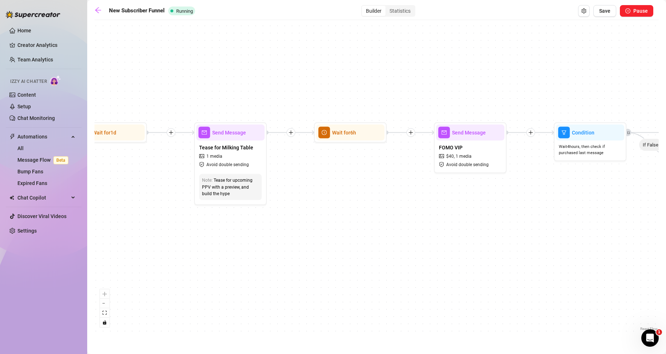
drag, startPoint x: 568, startPoint y: 181, endPoint x: 382, endPoint y: 193, distance: 186.5
click at [382, 193] on div "If True If True If True If False If False If False If True If False Send Messag…" at bounding box center [376, 178] width 564 height 309
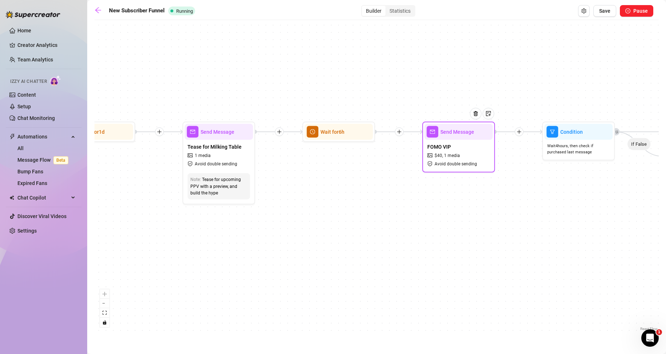
click at [458, 154] on span "1 media" at bounding box center [452, 155] width 16 height 7
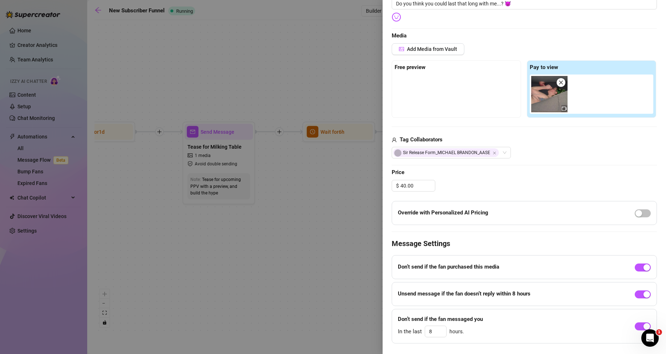
scroll to position [173, 0]
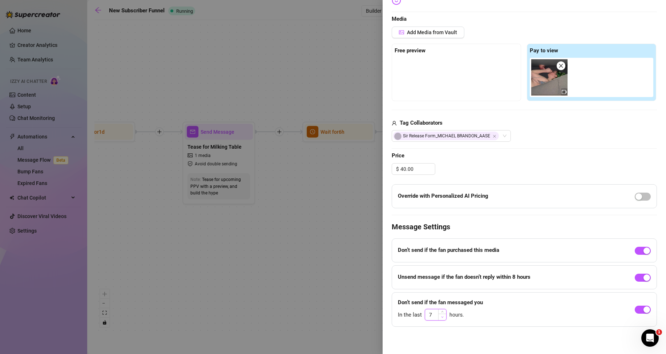
click at [441, 317] on icon "down" at bounding box center [442, 317] width 3 height 3
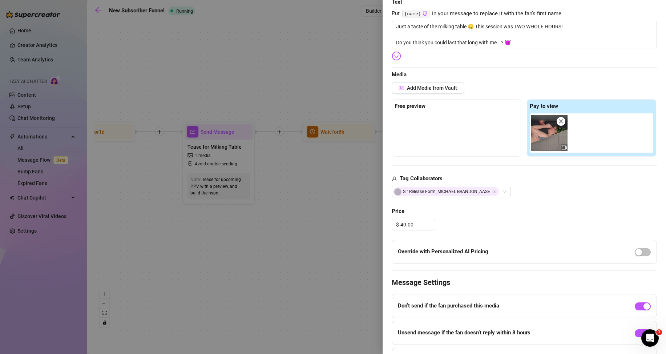
scroll to position [0, 0]
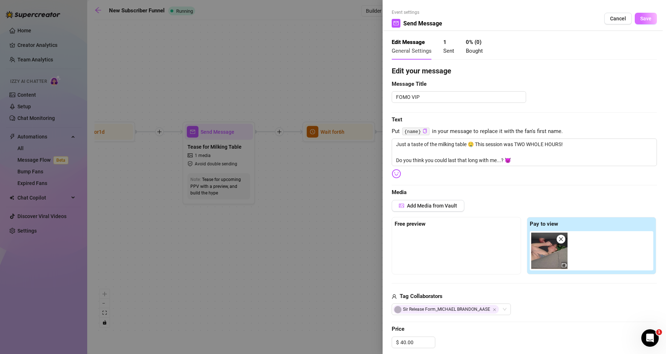
click at [640, 21] on span "Save" at bounding box center [645, 19] width 11 height 6
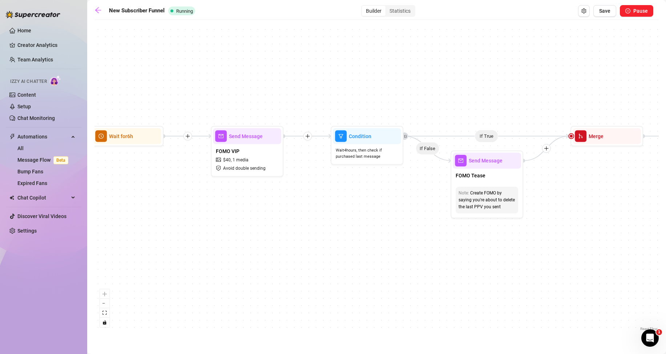
drag, startPoint x: 530, startPoint y: 208, endPoint x: 381, endPoint y: 211, distance: 149.4
click at [381, 211] on div "If True If True If True If False If False If False If True If False Send Messag…" at bounding box center [376, 178] width 564 height 309
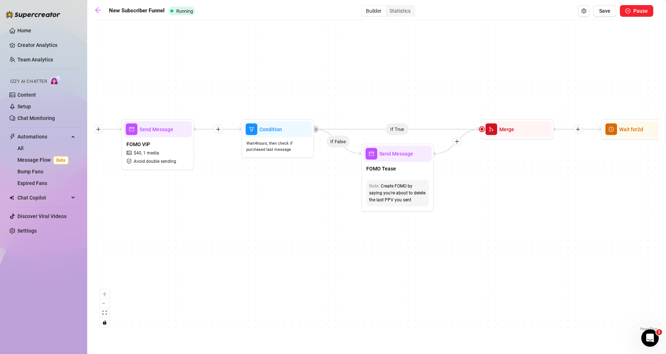
drag, startPoint x: 550, startPoint y: 250, endPoint x: 439, endPoint y: 237, distance: 111.9
click at [439, 237] on div "If True If True If True If False If False If False If True If False Send Messag…" at bounding box center [376, 178] width 564 height 309
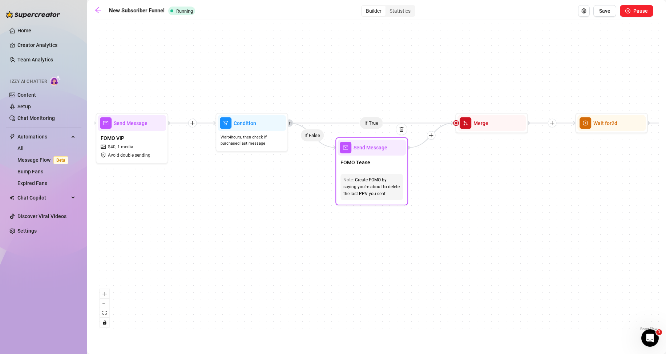
click at [383, 171] on div "Note: Create FOMO by saying you're about to delete the last PPV you sent" at bounding box center [372, 187] width 68 height 32
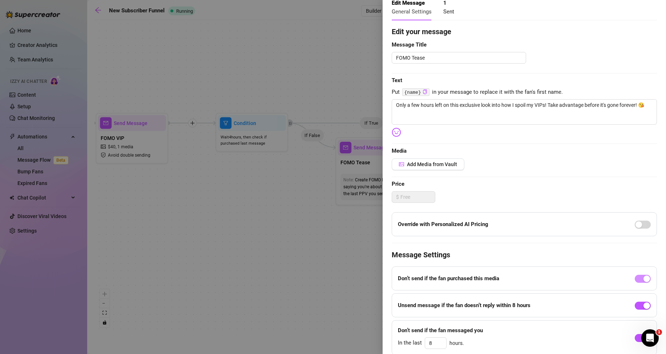
scroll to position [68, 0]
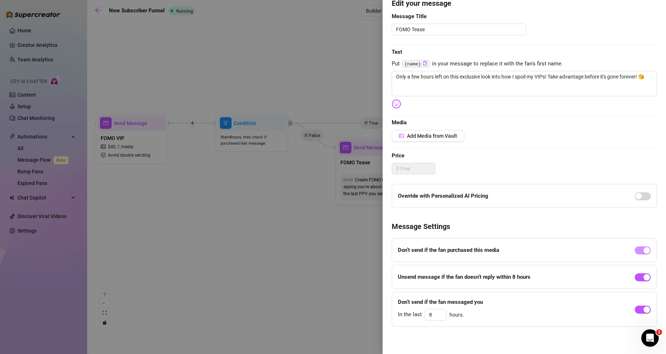
click at [334, 254] on div at bounding box center [333, 177] width 666 height 354
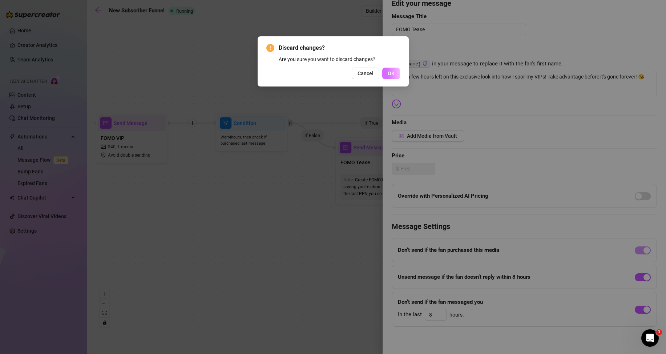
click at [392, 74] on span "OK" at bounding box center [391, 74] width 7 height 6
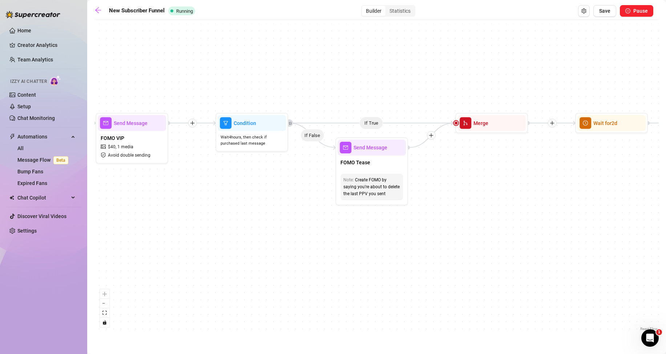
click at [137, 151] on div "FOMO VIP $ 40 , 1 media Avoid double sending" at bounding box center [132, 146] width 68 height 31
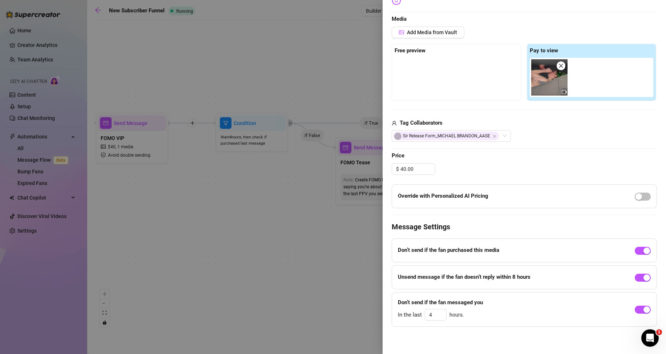
scroll to position [0, 0]
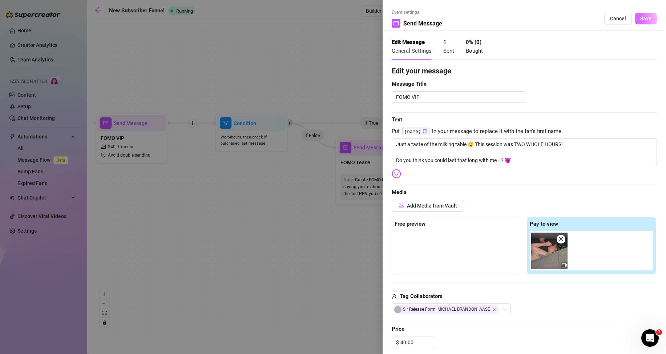
click at [641, 21] on span "Save" at bounding box center [645, 19] width 11 height 6
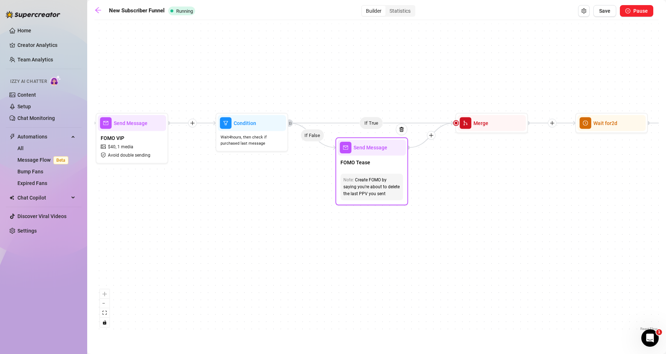
click at [377, 174] on div "Note: Create FOMO by saying you're about to delete the last PPV you sent" at bounding box center [372, 187] width 63 height 27
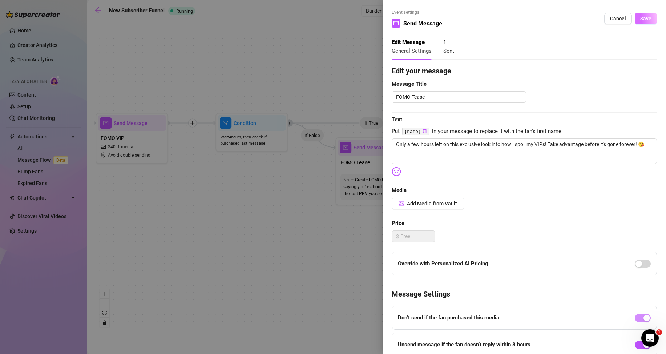
click at [640, 21] on span "Save" at bounding box center [645, 19] width 11 height 6
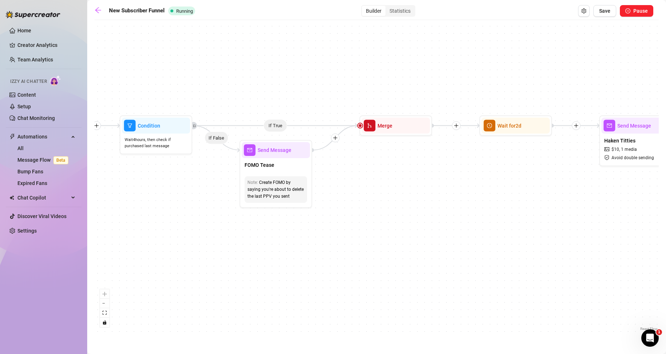
drag, startPoint x: 579, startPoint y: 178, endPoint x: 376, endPoint y: 181, distance: 202.5
click at [376, 181] on div "If True If True If True If False If False If False If True If False Send Messag…" at bounding box center [376, 178] width 564 height 309
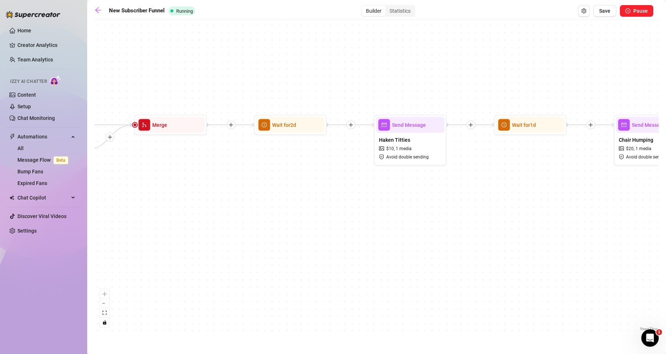
drag, startPoint x: 484, startPoint y: 209, endPoint x: 410, endPoint y: 182, distance: 79.2
click at [404, 206] on div "If True If True If True If False If False If False If True If False Send Messag…" at bounding box center [376, 178] width 564 height 309
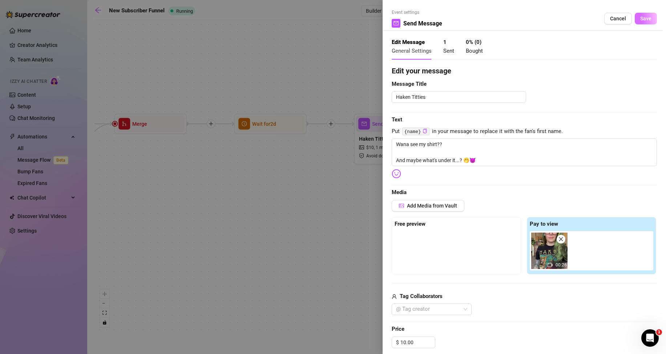
click at [641, 19] on span "Save" at bounding box center [645, 19] width 11 height 6
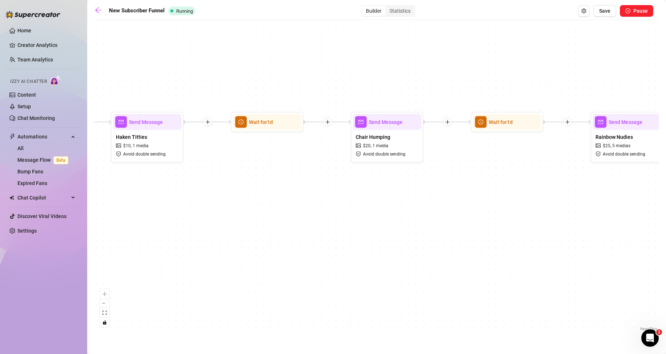
drag, startPoint x: 599, startPoint y: 193, endPoint x: 356, endPoint y: 191, distance: 243.1
click at [356, 191] on div "If True If True If True If False If False If False If True If False Send Messag…" at bounding box center [376, 178] width 564 height 309
click at [394, 136] on div "Chair Humping $ 20 , 1 media Avoid double sending" at bounding box center [387, 145] width 68 height 31
click at [383, 128] on div "Send Message" at bounding box center [387, 122] width 68 height 16
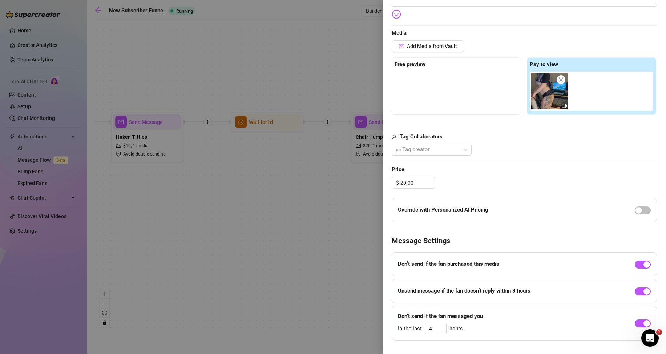
scroll to position [171, 0]
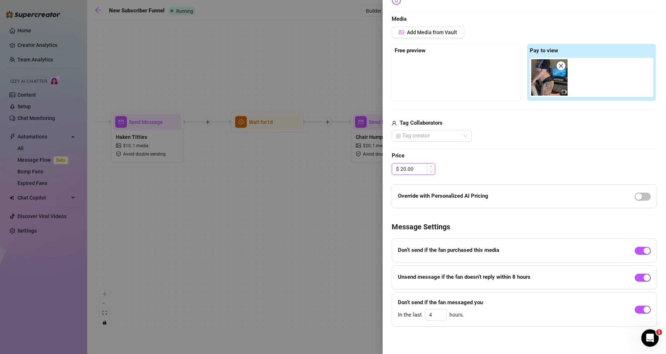
click at [404, 169] on input "20.00" at bounding box center [417, 169] width 35 height 11
click at [515, 166] on div "$ 15.00" at bounding box center [524, 169] width 265 height 12
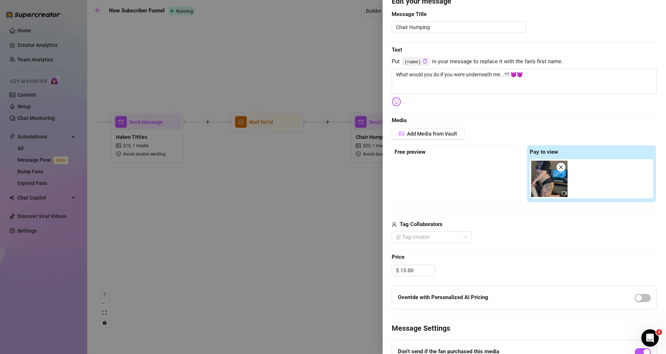
scroll to position [0, 0]
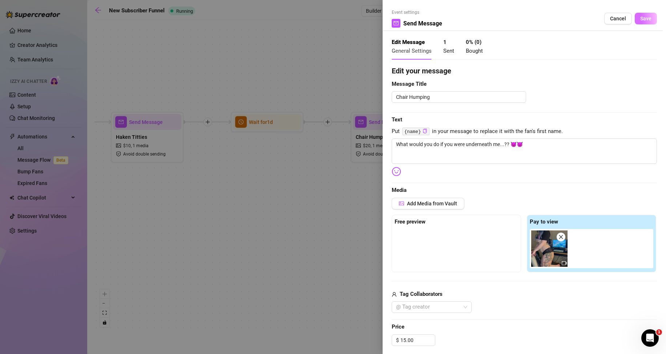
click at [644, 20] on span "Save" at bounding box center [645, 19] width 11 height 6
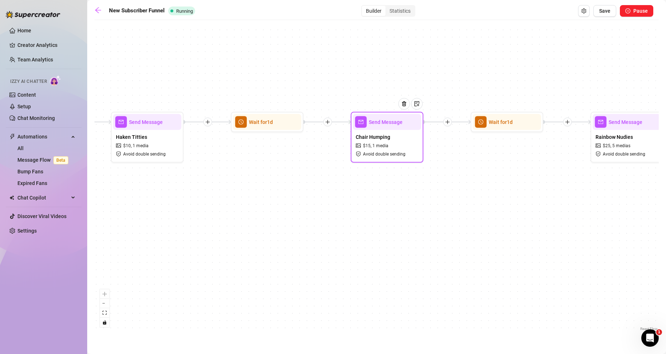
click at [387, 147] on span "1 media" at bounding box center [381, 145] width 16 height 7
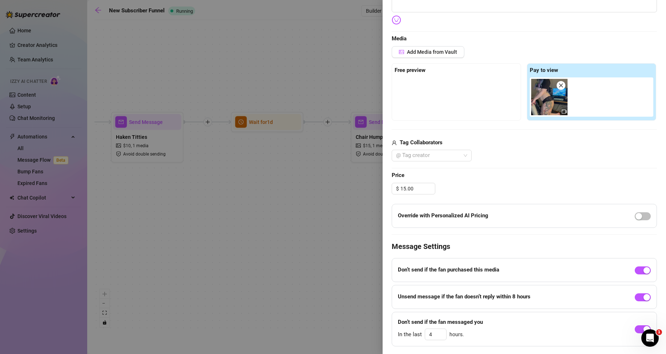
scroll to position [171, 0]
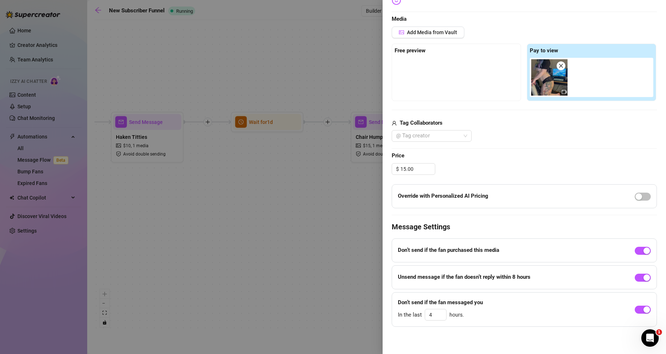
click at [342, 217] on div at bounding box center [333, 177] width 666 height 354
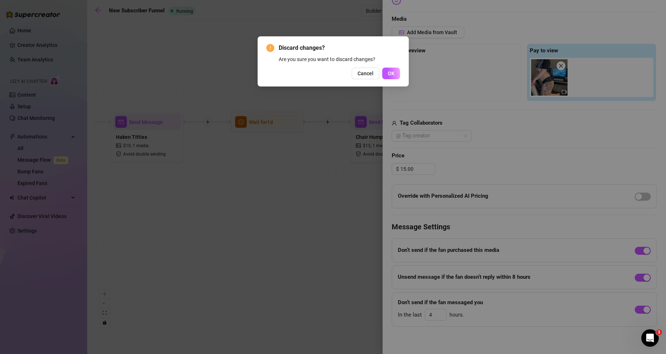
click at [584, 124] on div "Discard changes? Are you sure you want to discard changes? Cancel OK" at bounding box center [333, 177] width 666 height 354
click at [375, 75] on button "Cancel" at bounding box center [366, 74] width 28 height 12
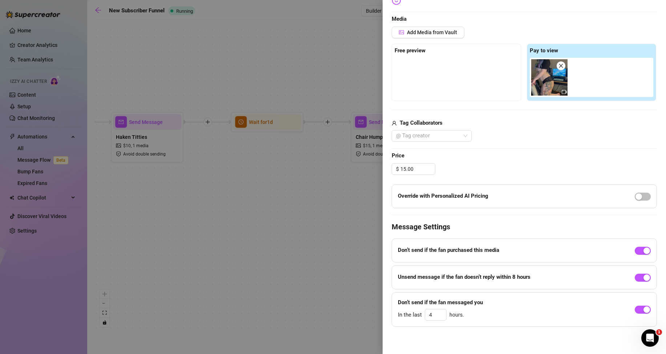
scroll to position [0, 0]
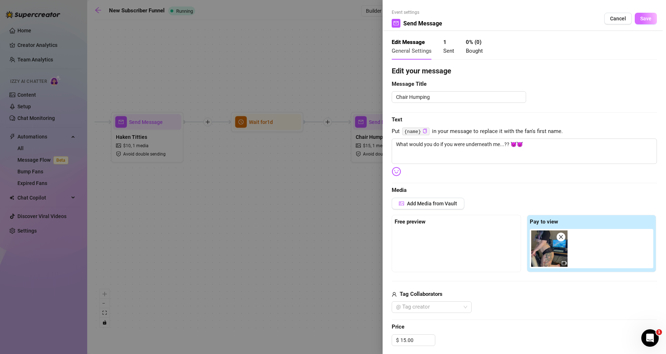
click at [643, 17] on span "Save" at bounding box center [645, 19] width 11 height 6
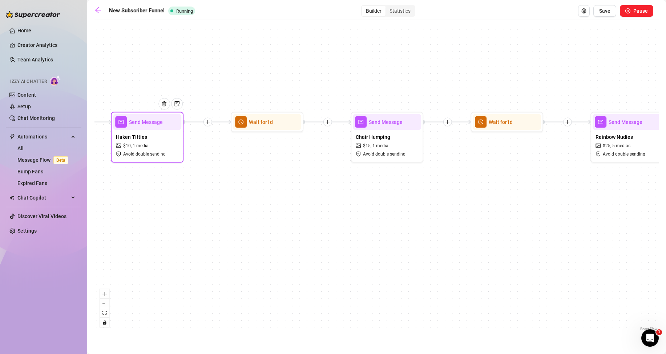
click at [157, 143] on div "Haken Titties $ 10 , 1 media Avoid double sending" at bounding box center [147, 145] width 68 height 31
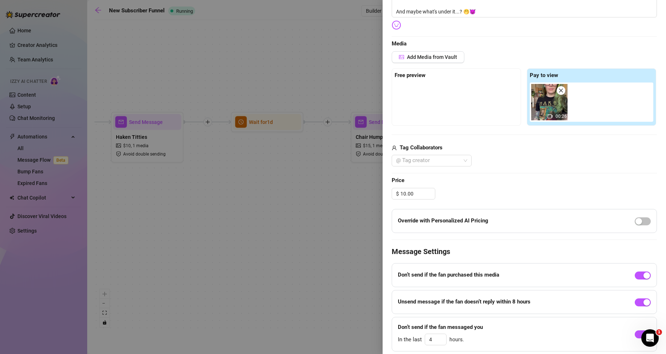
scroll to position [173, 0]
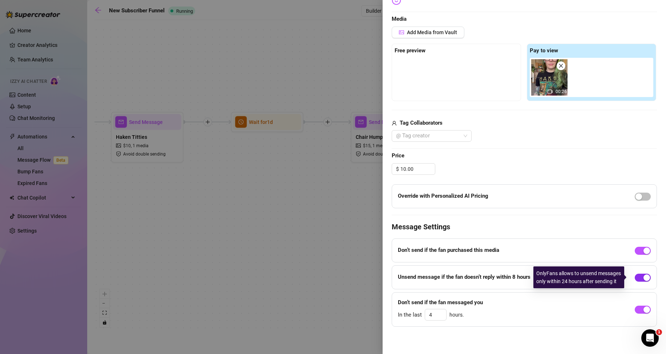
click at [644, 276] on div "button" at bounding box center [647, 277] width 7 height 7
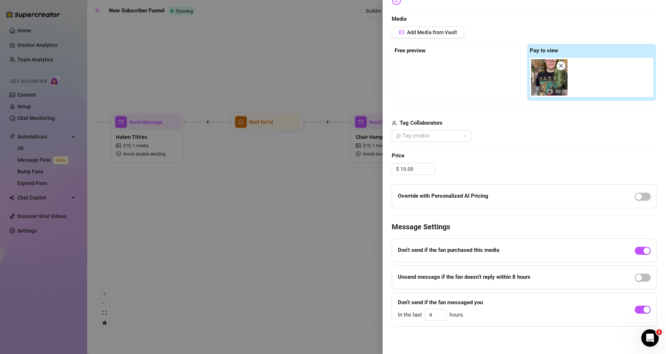
scroll to position [0, 0]
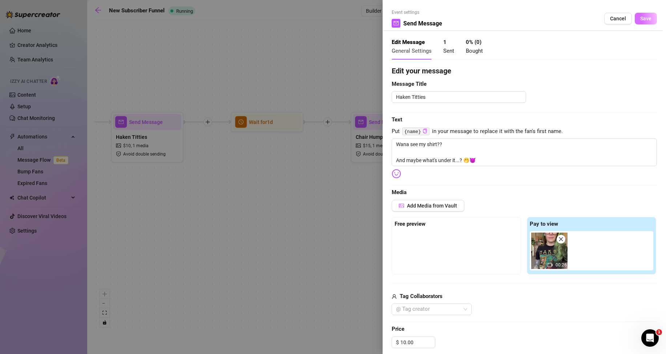
click at [641, 18] on span "Save" at bounding box center [645, 19] width 11 height 6
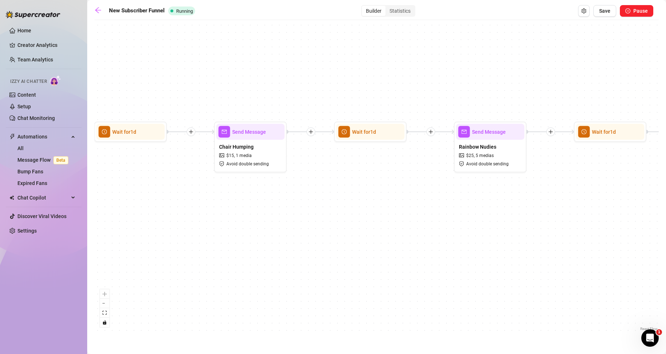
drag, startPoint x: 560, startPoint y: 202, endPoint x: 340, endPoint y: 213, distance: 220.1
click at [340, 213] on div "If True If True If True If False If False If False If True If False Send Messag…" at bounding box center [376, 178] width 564 height 309
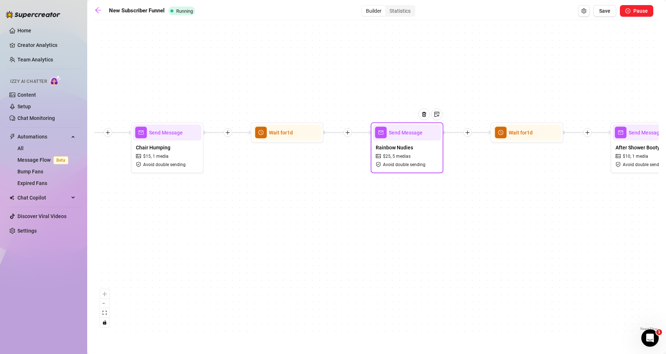
click at [416, 153] on div "Rainbow Nudies $ 25 , 5 medias Avoid double sending" at bounding box center [407, 156] width 68 height 31
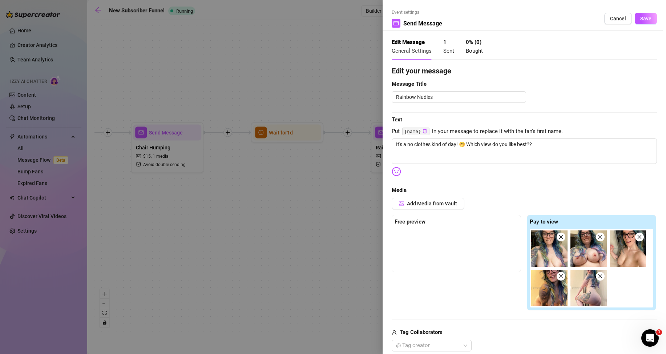
click at [640, 16] on span "Save" at bounding box center [645, 19] width 11 height 6
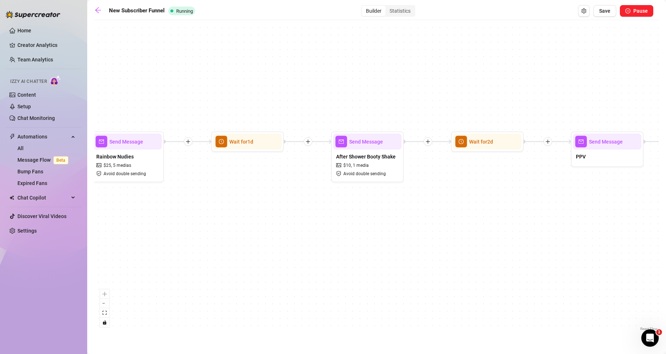
drag, startPoint x: 587, startPoint y: 190, endPoint x: 297, endPoint y: 196, distance: 290.4
click at [297, 196] on div "If True If True If True If False If False If False If True If False Send Messag…" at bounding box center [376, 178] width 564 height 309
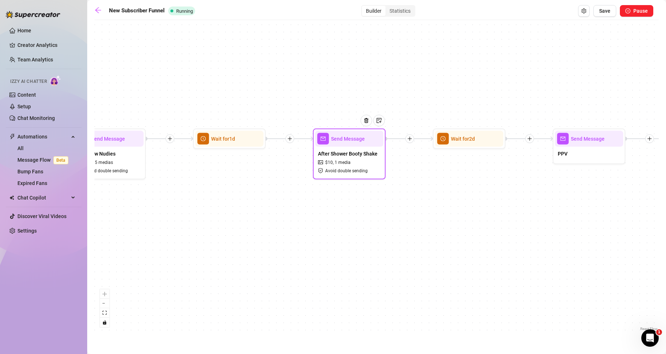
click at [359, 158] on div "After Shower Booty Shake $ 10 , 1 media Avoid double sending" at bounding box center [349, 162] width 68 height 31
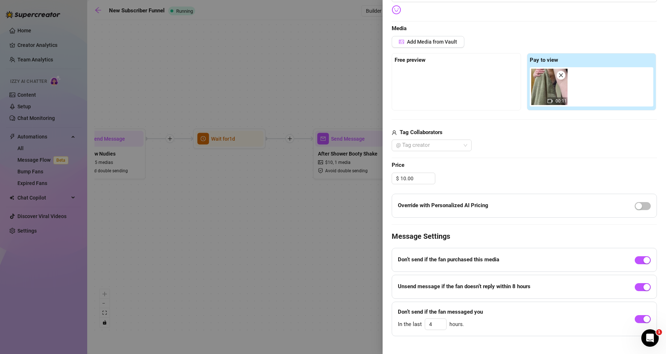
scroll to position [173, 0]
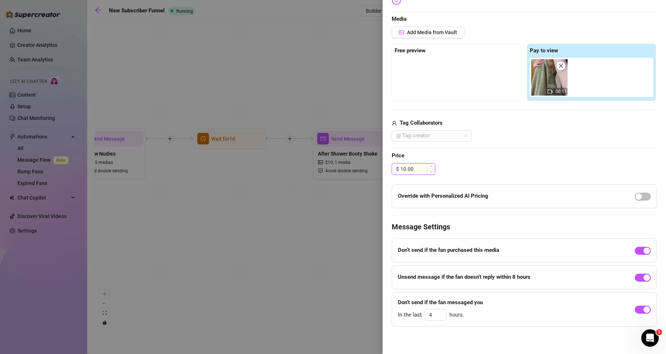
click at [406, 168] on input "10.00" at bounding box center [417, 169] width 35 height 11
click at [515, 168] on div "$ 5.00" at bounding box center [524, 169] width 265 height 12
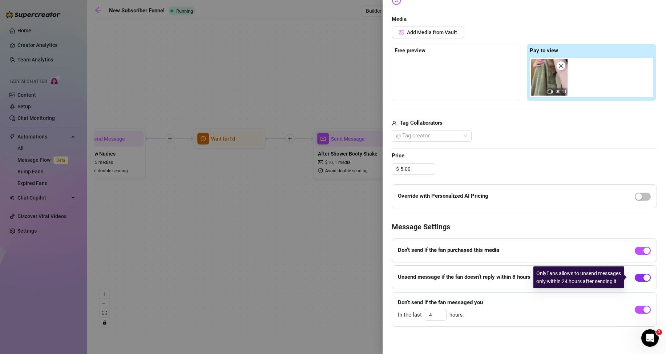
click at [644, 277] on div "button" at bounding box center [647, 277] width 7 height 7
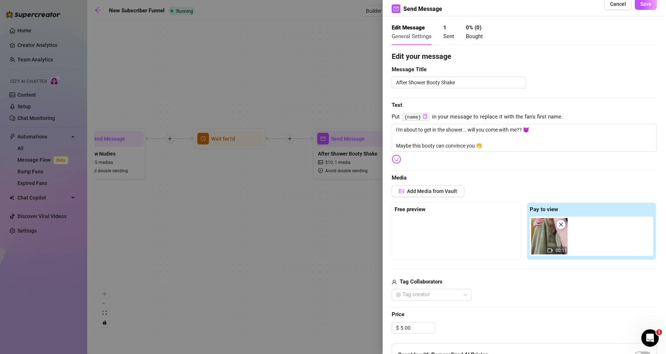
scroll to position [0, 0]
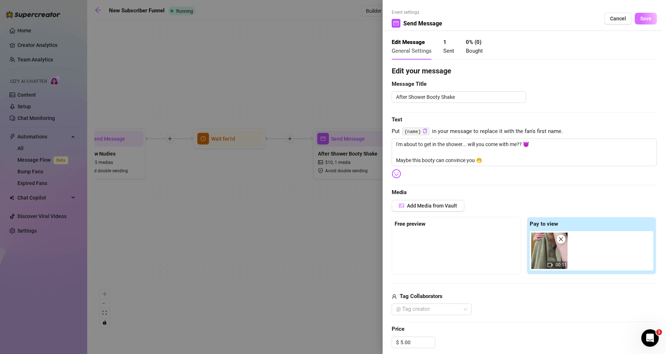
click at [646, 17] on button "Save" at bounding box center [646, 19] width 22 height 12
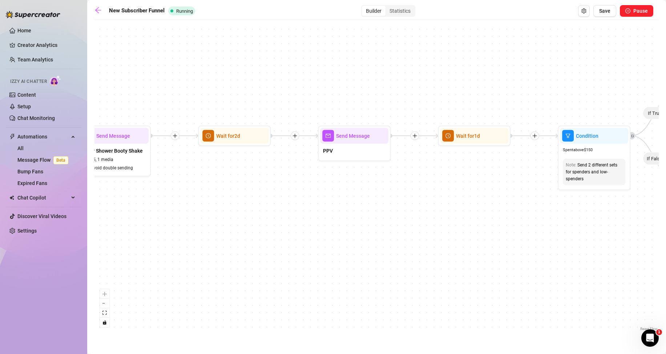
drag, startPoint x: 591, startPoint y: 215, endPoint x: 338, endPoint y: 212, distance: 253.0
click at [338, 212] on div "If True If True If True If False If False If False If True If False Send Messag…" at bounding box center [376, 178] width 564 height 309
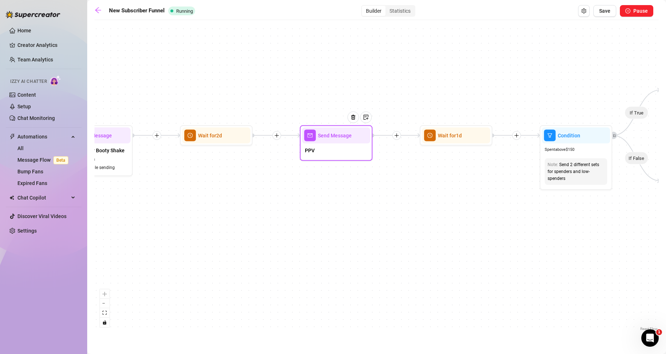
click at [337, 152] on div "PPV" at bounding box center [336, 151] width 68 height 15
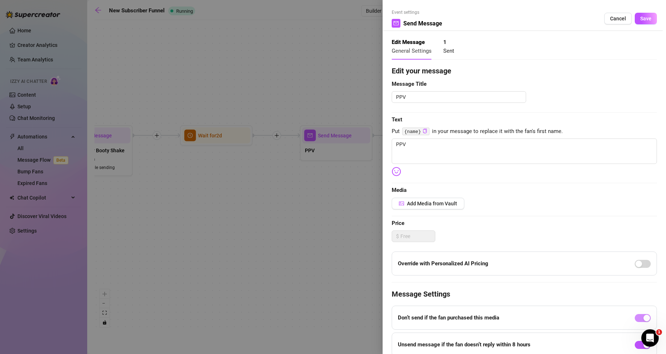
click at [314, 200] on div at bounding box center [333, 177] width 666 height 354
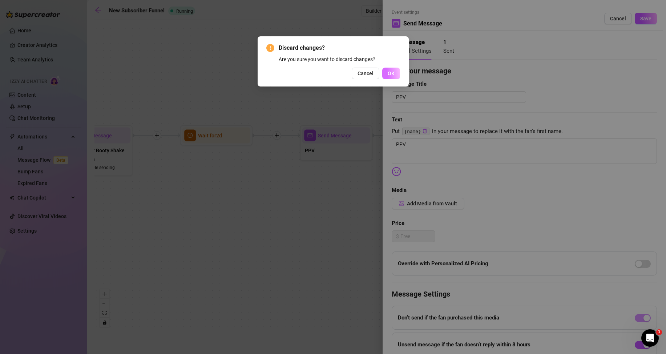
click at [394, 72] on span "OK" at bounding box center [391, 74] width 7 height 6
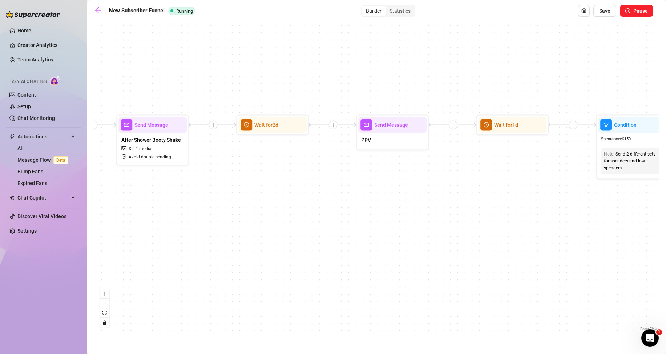
drag, startPoint x: 514, startPoint y: 229, endPoint x: 550, endPoint y: 218, distance: 37.2
click at [596, 220] on div "If True If True If True If False If False If False If True If False Send Messag…" at bounding box center [376, 178] width 564 height 309
click at [402, 132] on div "Send Message" at bounding box center [392, 125] width 68 height 16
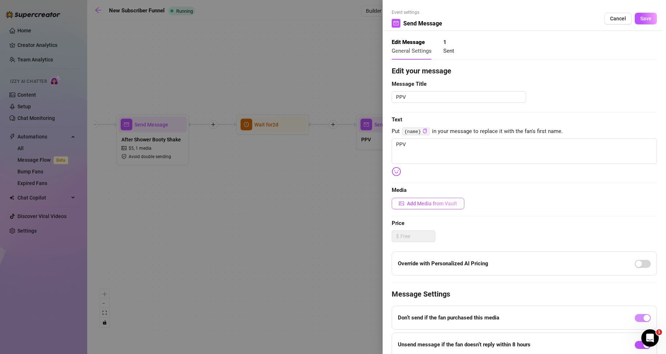
click at [426, 205] on span "Add Media from Vault" at bounding box center [432, 204] width 50 height 6
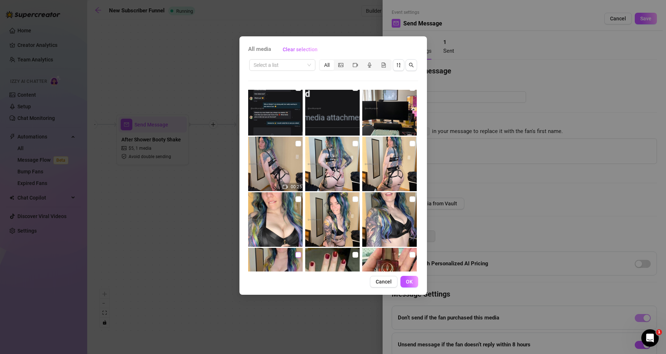
scroll to position [727, 0]
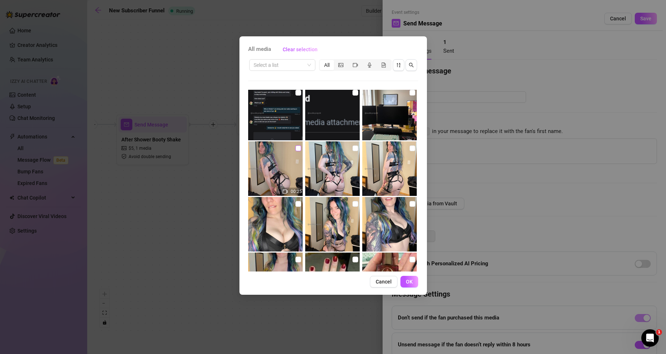
click at [295, 149] on input "checkbox" at bounding box center [298, 148] width 6 height 6
click at [412, 279] on span "OK" at bounding box center [409, 282] width 7 height 6
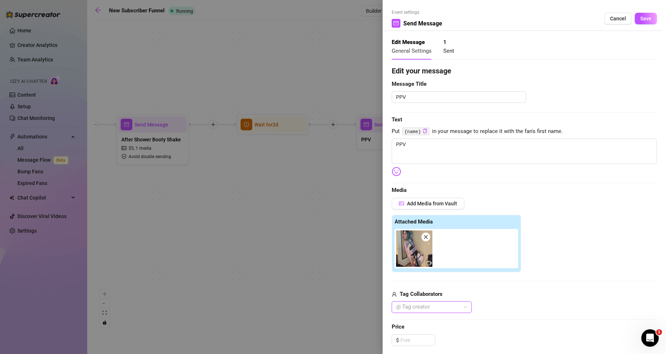
click at [416, 250] on img at bounding box center [414, 248] width 36 height 36
click at [643, 17] on span "Save" at bounding box center [645, 19] width 11 height 6
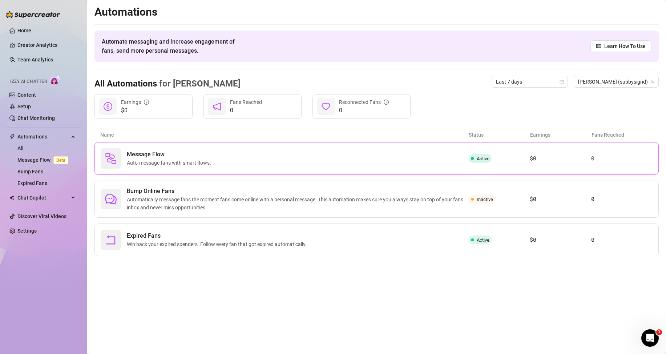
click at [130, 158] on span "Message Flow" at bounding box center [170, 154] width 87 height 9
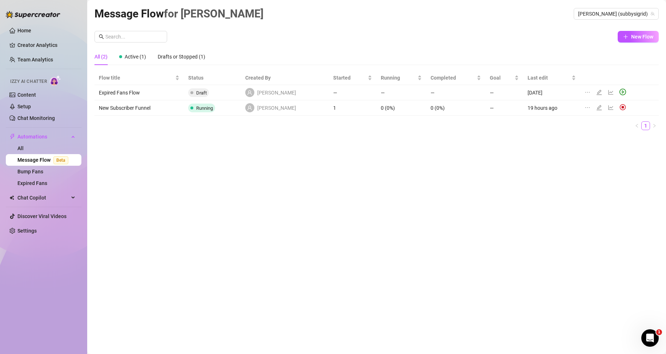
click at [596, 109] on icon "edit" at bounding box center [599, 108] width 6 height 6
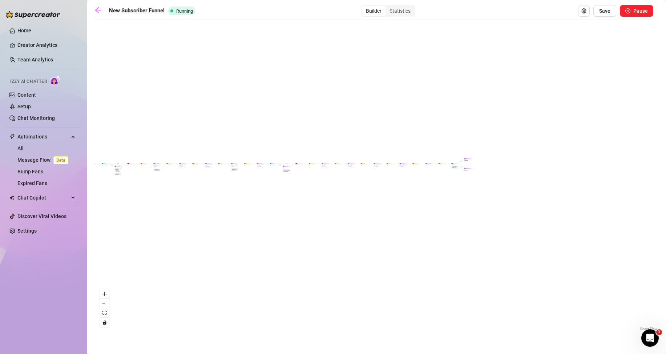
drag, startPoint x: 556, startPoint y: 216, endPoint x: 394, endPoint y: 206, distance: 162.0
click at [394, 206] on div "If True If True If True If False If False If False If True If False Send Messag…" at bounding box center [376, 178] width 564 height 309
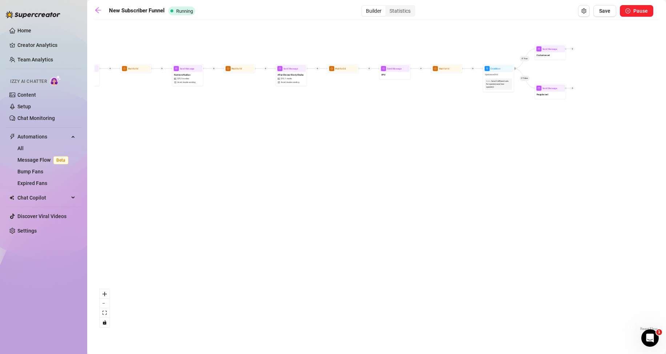
drag, startPoint x: 424, startPoint y: 149, endPoint x: 419, endPoint y: 235, distance: 85.6
click at [418, 235] on div "If True If True If True If False If False If False If True If False Send Messag…" at bounding box center [376, 178] width 564 height 309
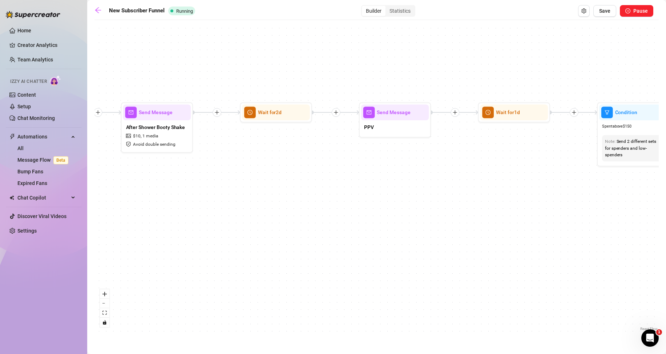
drag, startPoint x: 387, startPoint y: 117, endPoint x: 434, endPoint y: 216, distance: 109.1
click at [434, 215] on div "If True If True If True If False If False If False If True If False Send Messag…" at bounding box center [376, 178] width 564 height 309
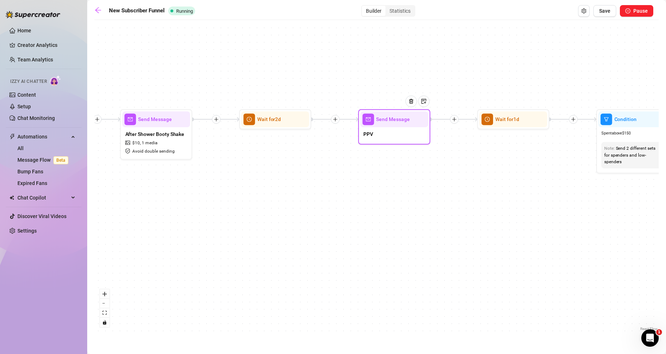
click at [392, 124] on div "Send Message" at bounding box center [395, 119] width 68 height 16
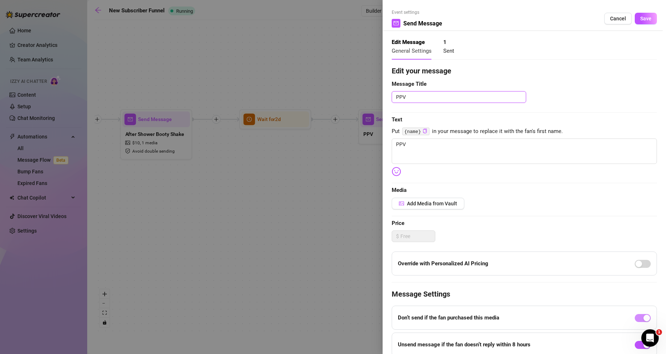
drag, startPoint x: 422, startPoint y: 96, endPoint x: 388, endPoint y: 100, distance: 34.4
click at [388, 100] on div "Event settings Send Message Cancel Save Edit Message General Settings 1 Sent Ed…" at bounding box center [524, 177] width 283 height 354
drag, startPoint x: 411, startPoint y: 144, endPoint x: 387, endPoint y: 146, distance: 23.7
click at [387, 146] on div "Event settings Send Message Cancel Save Edit Message General Settings 1 Sent Ed…" at bounding box center [524, 177] width 283 height 354
click at [428, 202] on span "Add Media from Vault" at bounding box center [432, 204] width 50 height 6
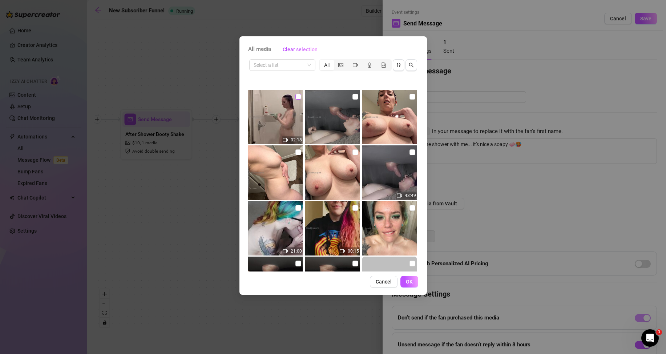
click at [296, 97] on input "checkbox" at bounding box center [298, 97] width 6 height 6
click at [410, 283] on span "OK" at bounding box center [409, 282] width 7 height 6
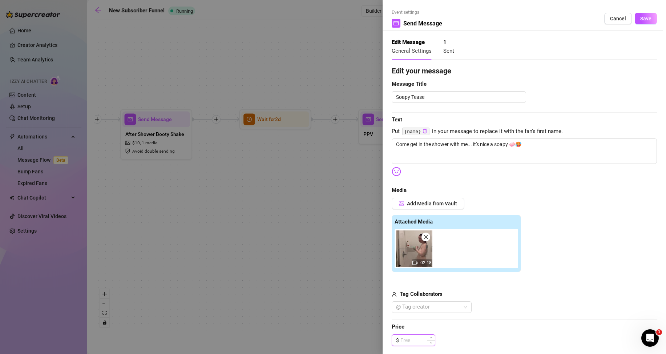
click at [413, 341] on input at bounding box center [417, 340] width 35 height 11
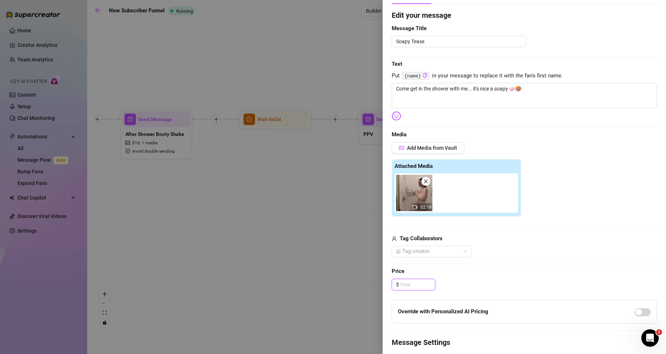
scroll to position [73, 0]
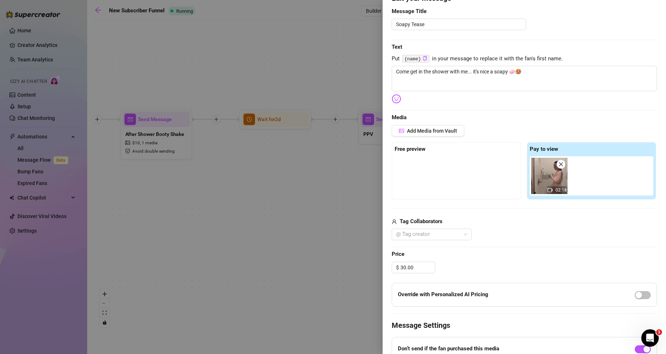
click at [528, 259] on div "Edit your message Message Title Soapy Tease Text Put {name} in your message to …" at bounding box center [524, 209] width 265 height 432
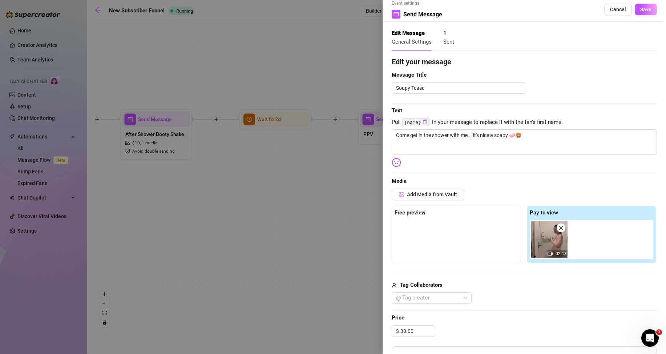
scroll to position [0, 0]
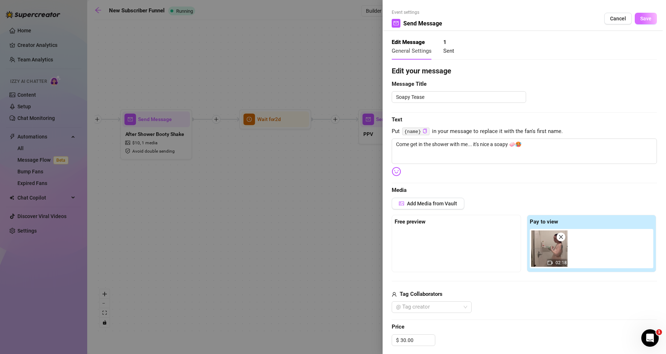
click at [644, 15] on button "Save" at bounding box center [646, 19] width 22 height 12
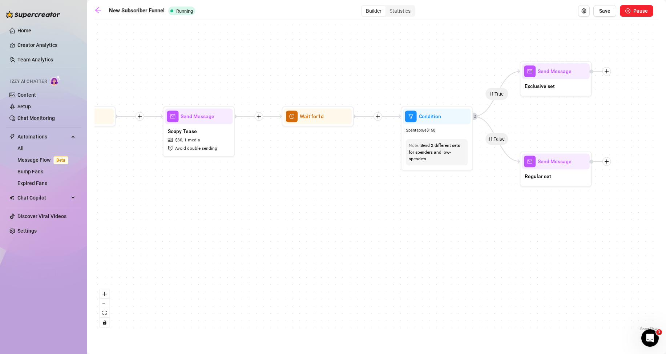
drag, startPoint x: 592, startPoint y: 202, endPoint x: 395, endPoint y: 199, distance: 196.6
click at [395, 199] on div "If True If True If True If False If False If False If True If False Send Messag…" at bounding box center [376, 178] width 564 height 309
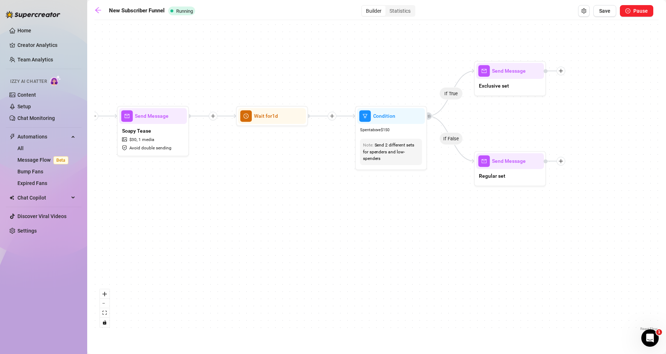
drag, startPoint x: 479, startPoint y: 222, endPoint x: 434, endPoint y: 221, distance: 45.1
click at [434, 221] on div "If True If True If True If False If False If False If True If False Send Messag…" at bounding box center [376, 178] width 564 height 309
click at [512, 82] on div "Exclusive set" at bounding box center [510, 86] width 68 height 15
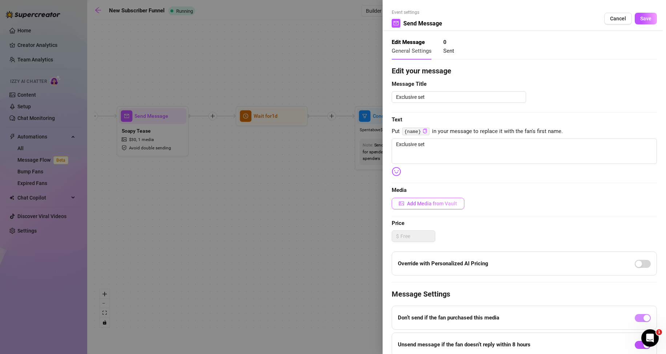
click at [451, 201] on span "Add Media from Vault" at bounding box center [432, 204] width 50 height 6
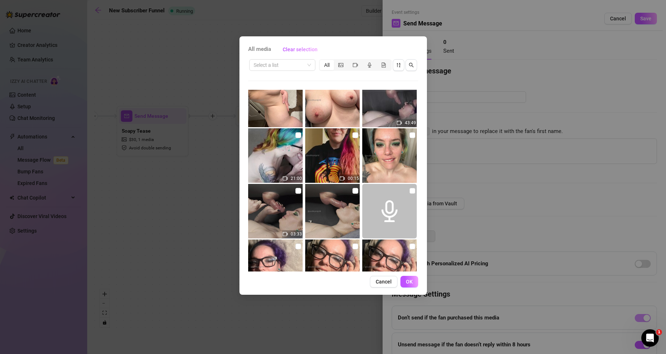
scroll to position [109, 0]
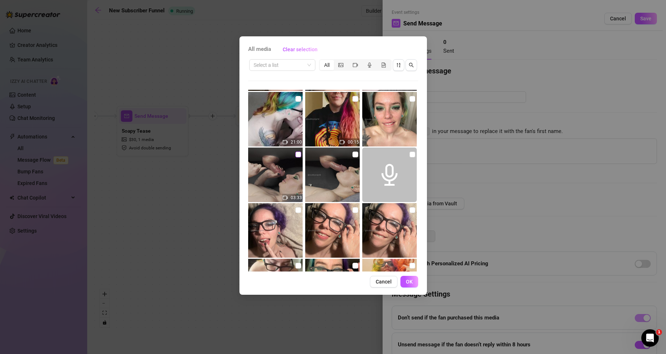
click at [297, 156] on input "checkbox" at bounding box center [298, 155] width 6 height 6
click at [412, 283] on span "OK" at bounding box center [409, 282] width 7 height 6
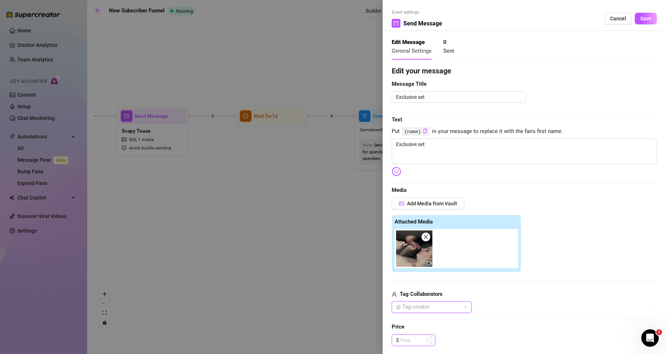
click at [419, 339] on input at bounding box center [417, 340] width 35 height 11
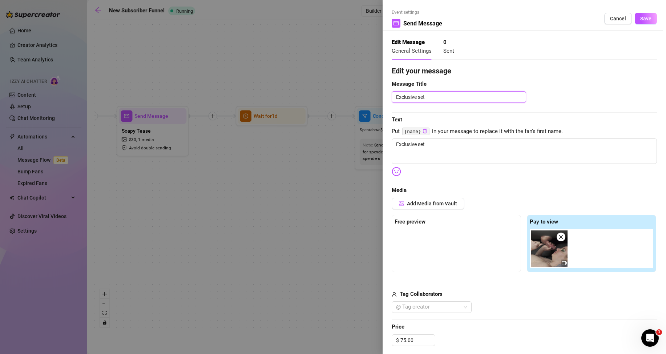
drag, startPoint x: 435, startPoint y: 98, endPoint x: 378, endPoint y: 106, distance: 57.9
click at [378, 106] on div "Event settings Send Message Cancel Save Edit Message General Settings 0 Sent Ed…" at bounding box center [333, 177] width 666 height 354
click at [436, 309] on div at bounding box center [427, 307] width 69 height 10
click at [437, 332] on div "Sir Release Form_MICHAEL BRANDON_AASE" at bounding box center [432, 333] width 68 height 8
click at [556, 322] on div "Edit your message Message Title Exclusive set Text Put {name} in your message t…" at bounding box center [524, 276] width 265 height 422
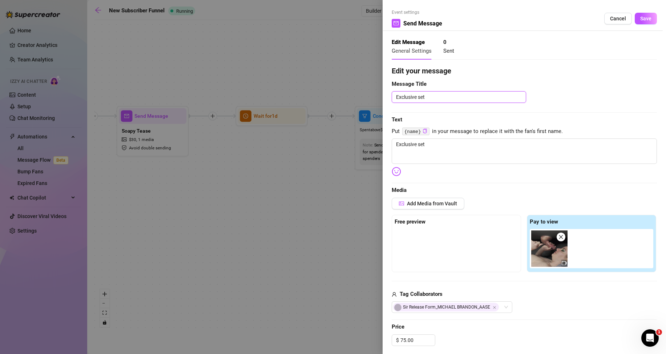
drag, startPoint x: 430, startPoint y: 97, endPoint x: 394, endPoint y: 102, distance: 36.3
click at [394, 102] on textarea "Exclusive set" at bounding box center [459, 97] width 134 height 12
drag, startPoint x: 433, startPoint y: 144, endPoint x: 391, endPoint y: 143, distance: 42.5
click at [391, 143] on div "Event settings Send Message Cancel Save Edit Message General Settings 0 Sent Ed…" at bounding box center [524, 177] width 283 height 354
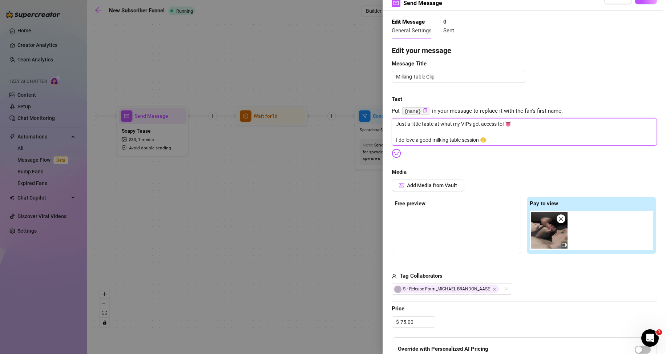
scroll to position [0, 0]
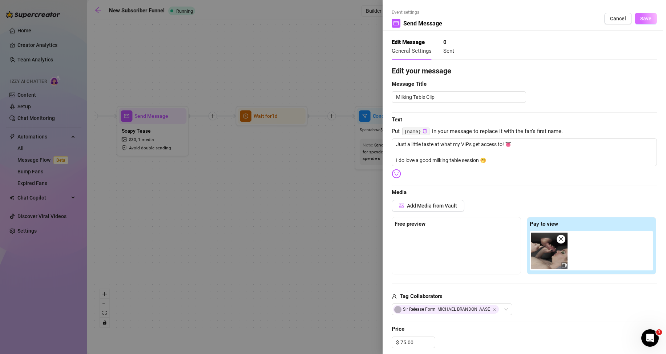
click at [646, 16] on button "Save" at bounding box center [646, 19] width 22 height 12
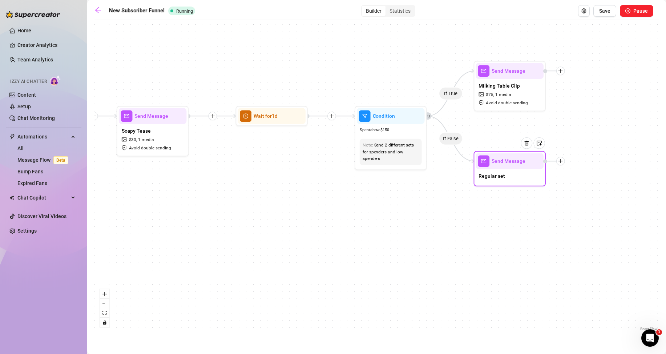
click at [519, 173] on div "Regular set" at bounding box center [510, 176] width 68 height 15
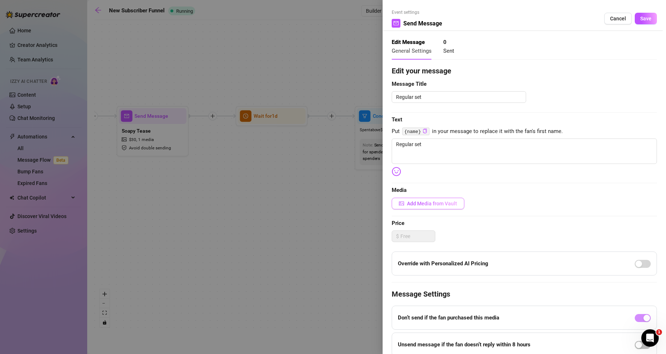
click at [434, 199] on button "Add Media from Vault" at bounding box center [428, 204] width 73 height 12
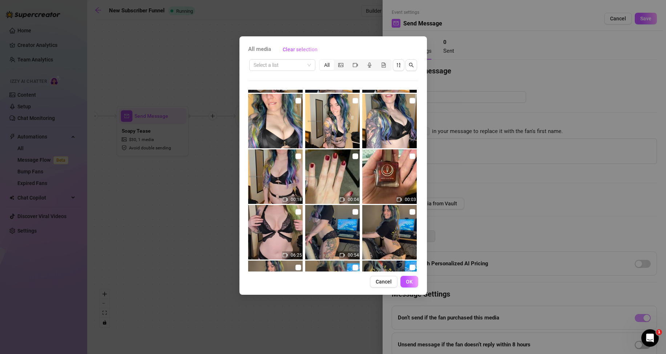
scroll to position [836, 0]
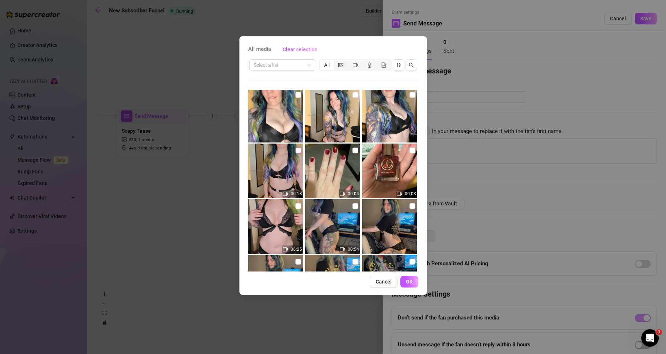
click at [298, 151] on input "checkbox" at bounding box center [298, 151] width 6 height 6
click at [410, 282] on span "OK" at bounding box center [409, 282] width 7 height 6
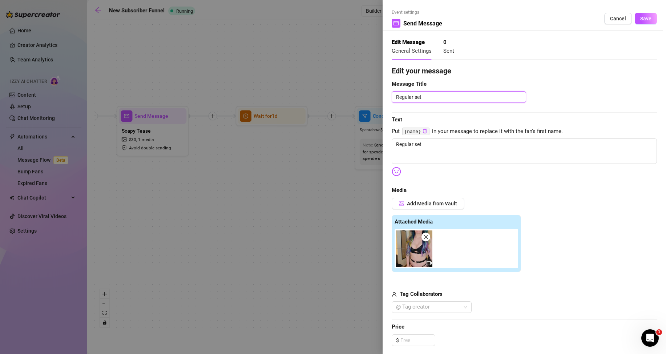
drag, startPoint x: 427, startPoint y: 96, endPoint x: 384, endPoint y: 96, distance: 43.2
click at [384, 96] on div "Event settings Send Message Cancel Save Edit Message General Settings 0 Sent Ed…" at bounding box center [524, 177] width 283 height 354
drag, startPoint x: 430, startPoint y: 145, endPoint x: 375, endPoint y: 148, distance: 54.9
click at [375, 148] on div "Event settings Send Message Cancel Save Edit Message General Settings 0 Sent Ed…" at bounding box center [333, 177] width 666 height 354
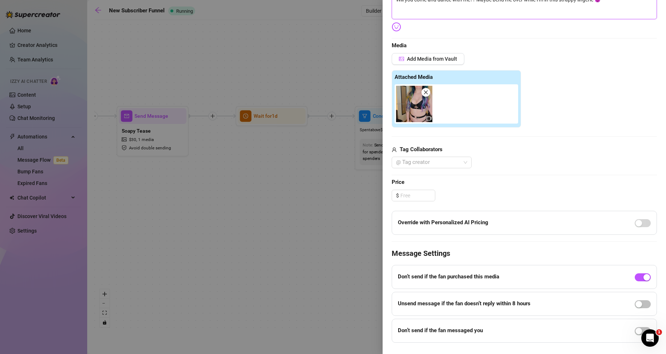
scroll to position [145, 0]
click at [418, 194] on input at bounding box center [417, 194] width 35 height 11
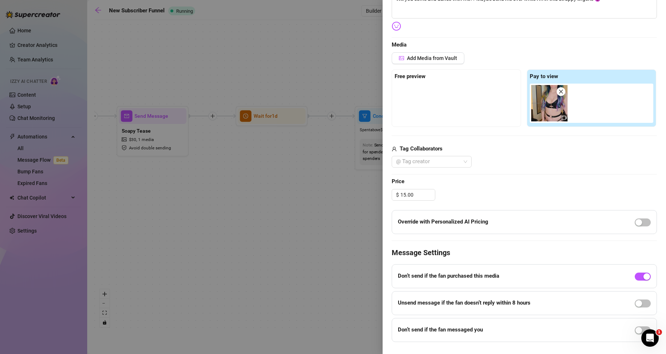
click at [553, 191] on div "$ 15.00" at bounding box center [524, 195] width 265 height 12
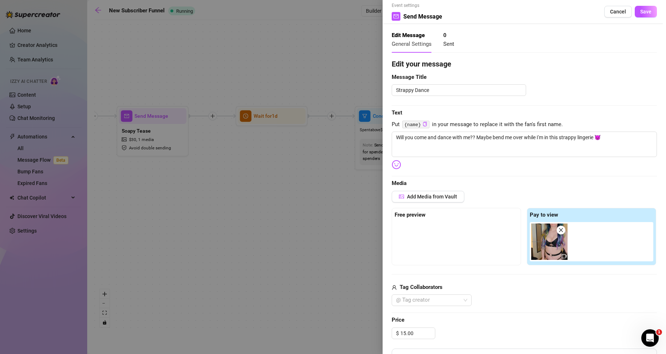
scroll to position [0, 0]
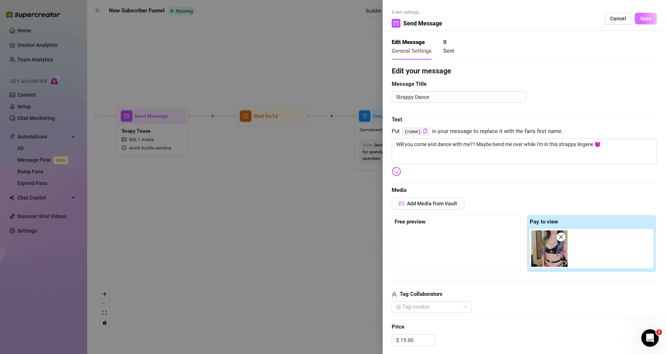
click at [645, 16] on button "Save" at bounding box center [646, 19] width 22 height 12
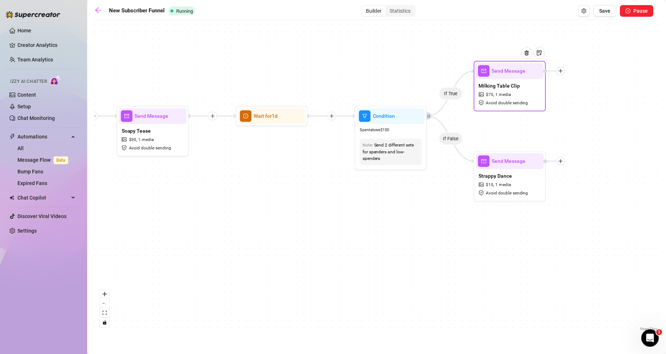
click at [516, 105] on span "Avoid double sending" at bounding box center [507, 102] width 42 height 7
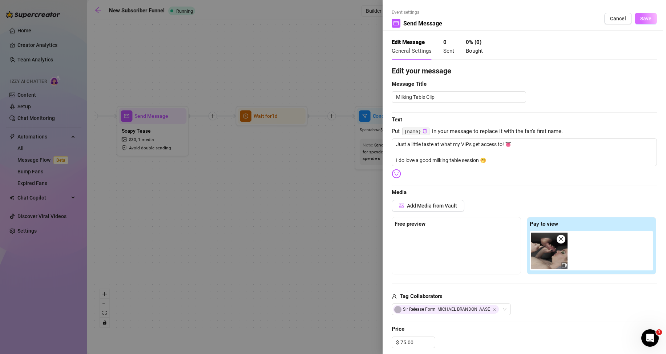
click at [642, 18] on span "Save" at bounding box center [645, 19] width 11 height 6
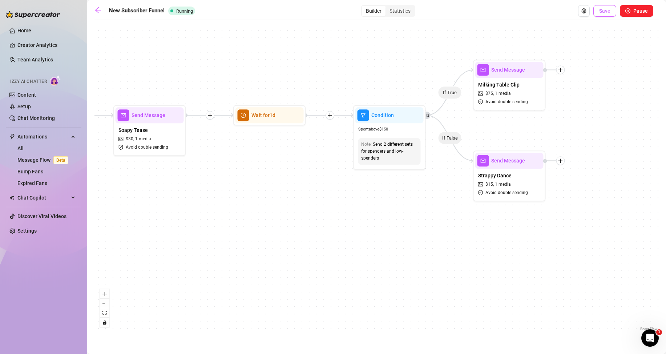
click at [610, 9] on span "Save" at bounding box center [604, 11] width 11 height 6
